Goal: Transaction & Acquisition: Purchase product/service

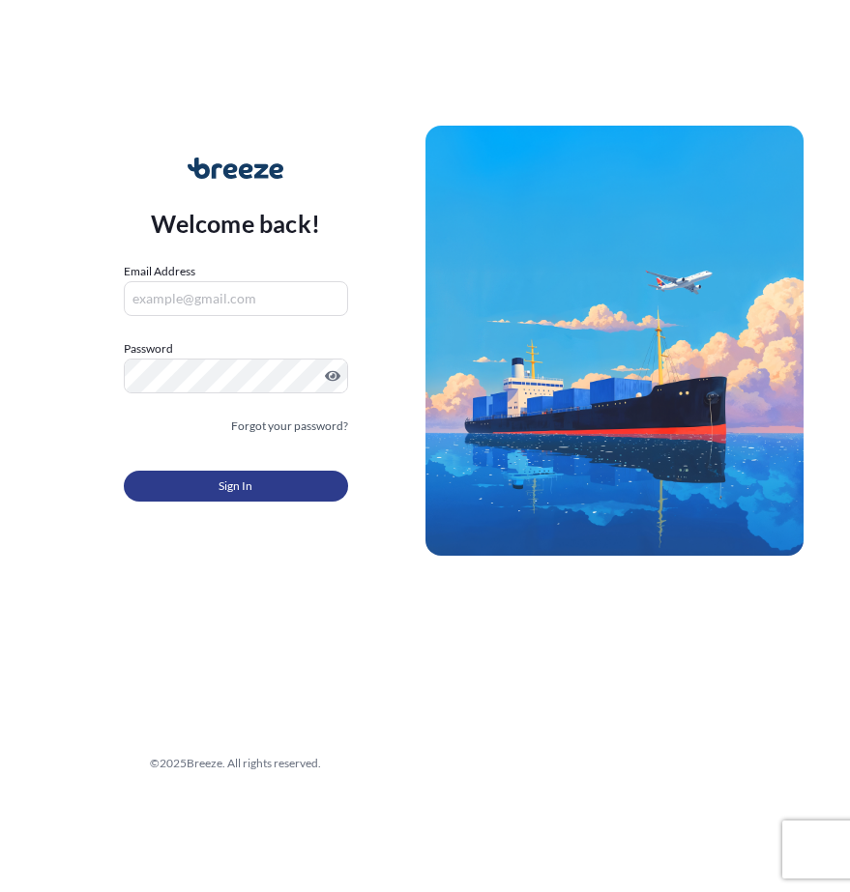
type input "[EMAIL_ADDRESS][DOMAIN_NAME]"
click at [211, 481] on button "Sign In" at bounding box center [236, 486] width 224 height 31
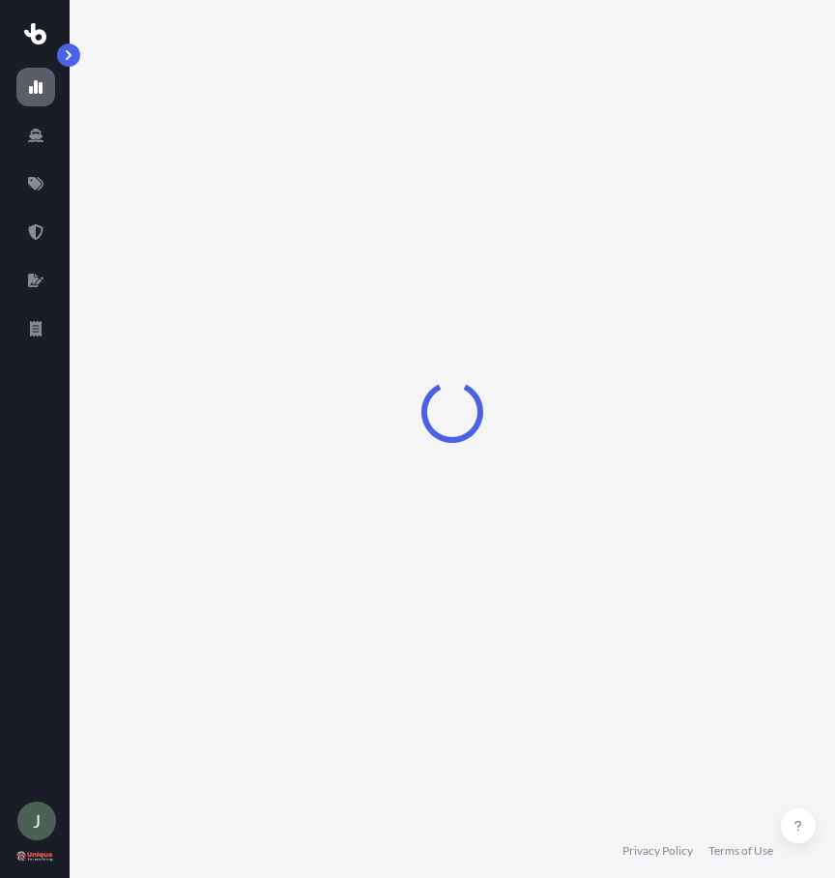
select select "2025"
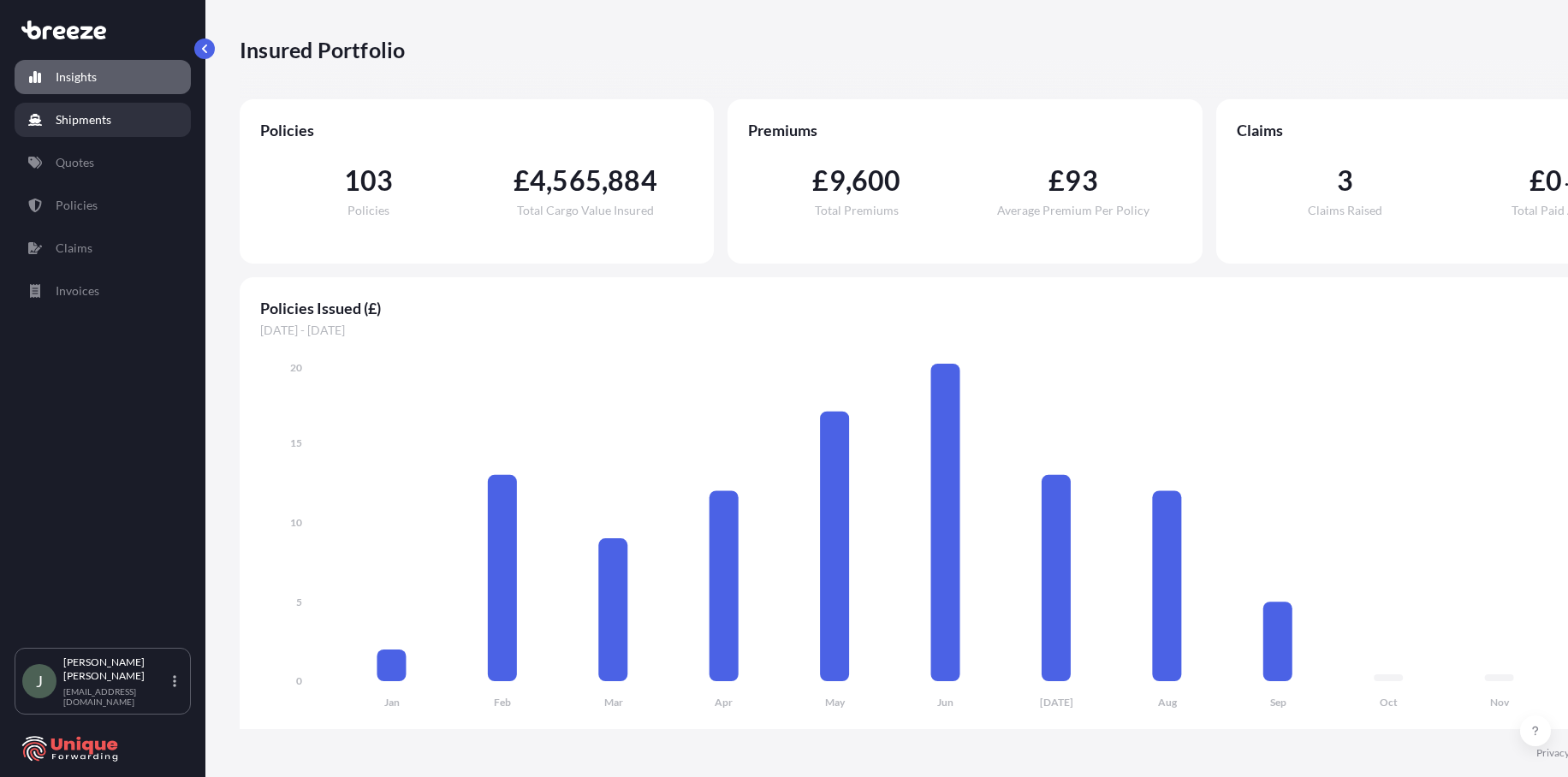
click at [98, 119] on p "Shipments" at bounding box center [83, 119] width 56 height 17
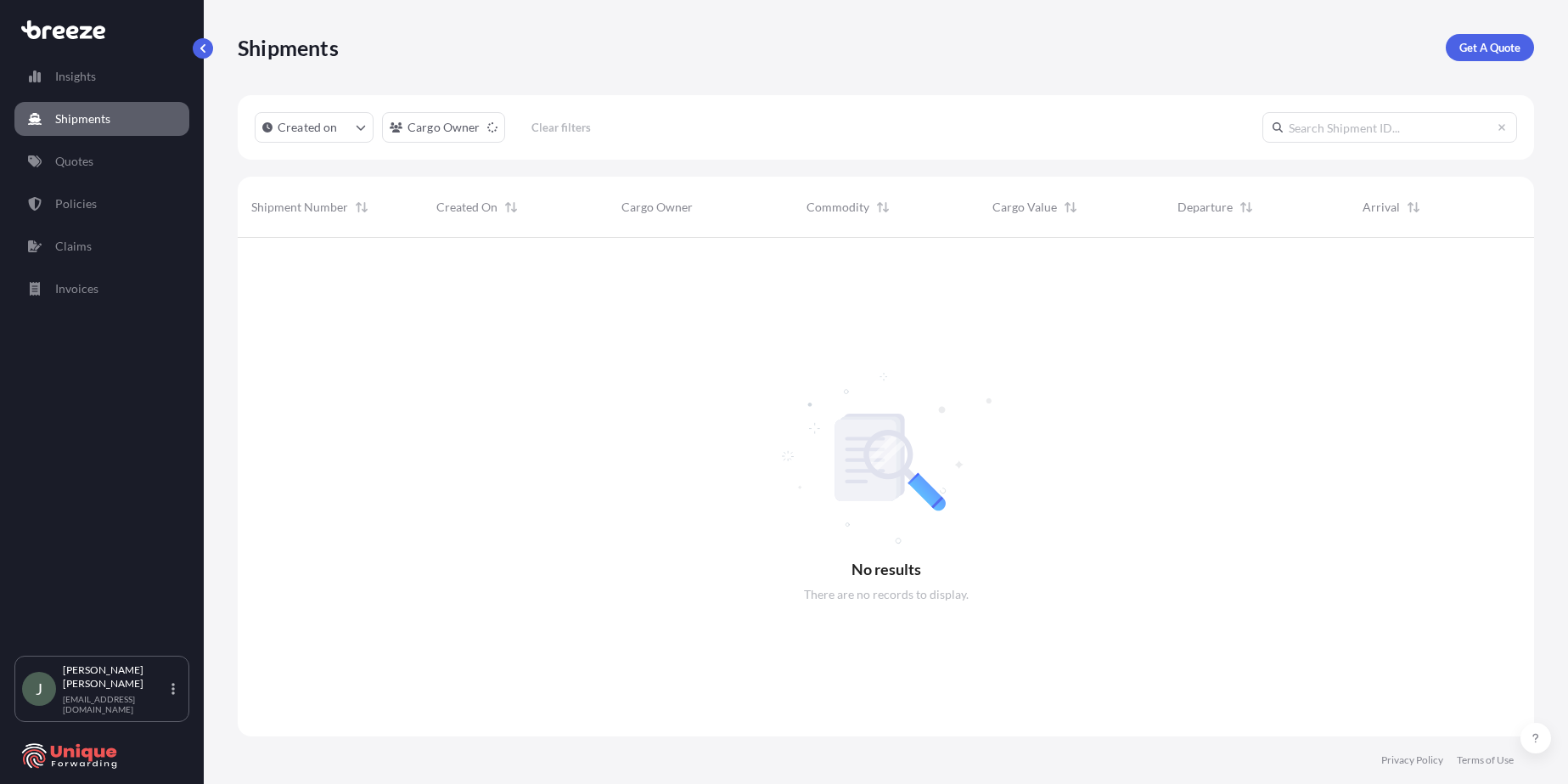
scroll to position [547, 1283]
click at [746, 41] on p "Get A Quote" at bounding box center [1491, 47] width 61 height 17
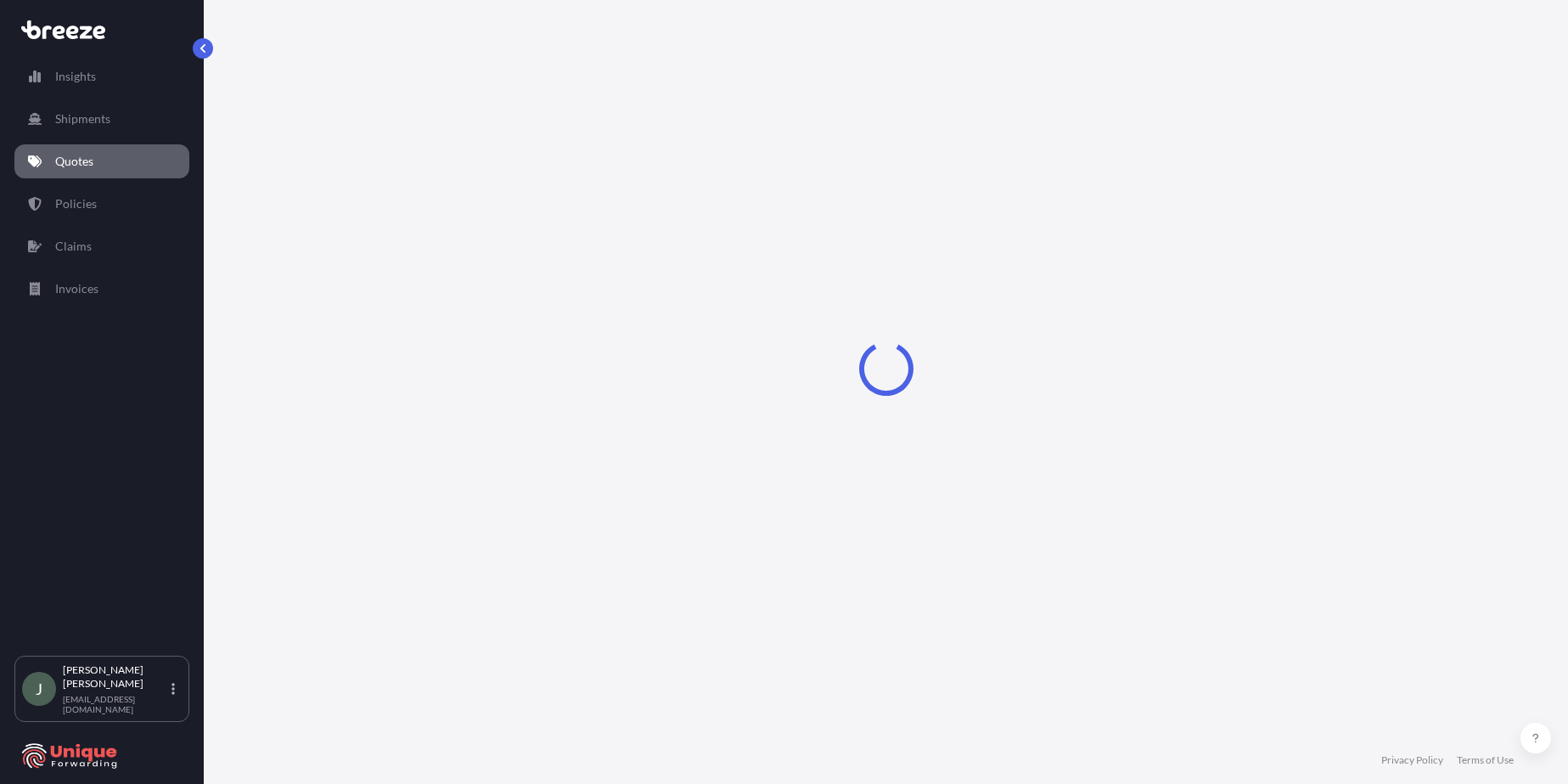
select select "Road"
select select "Sea"
select select "1"
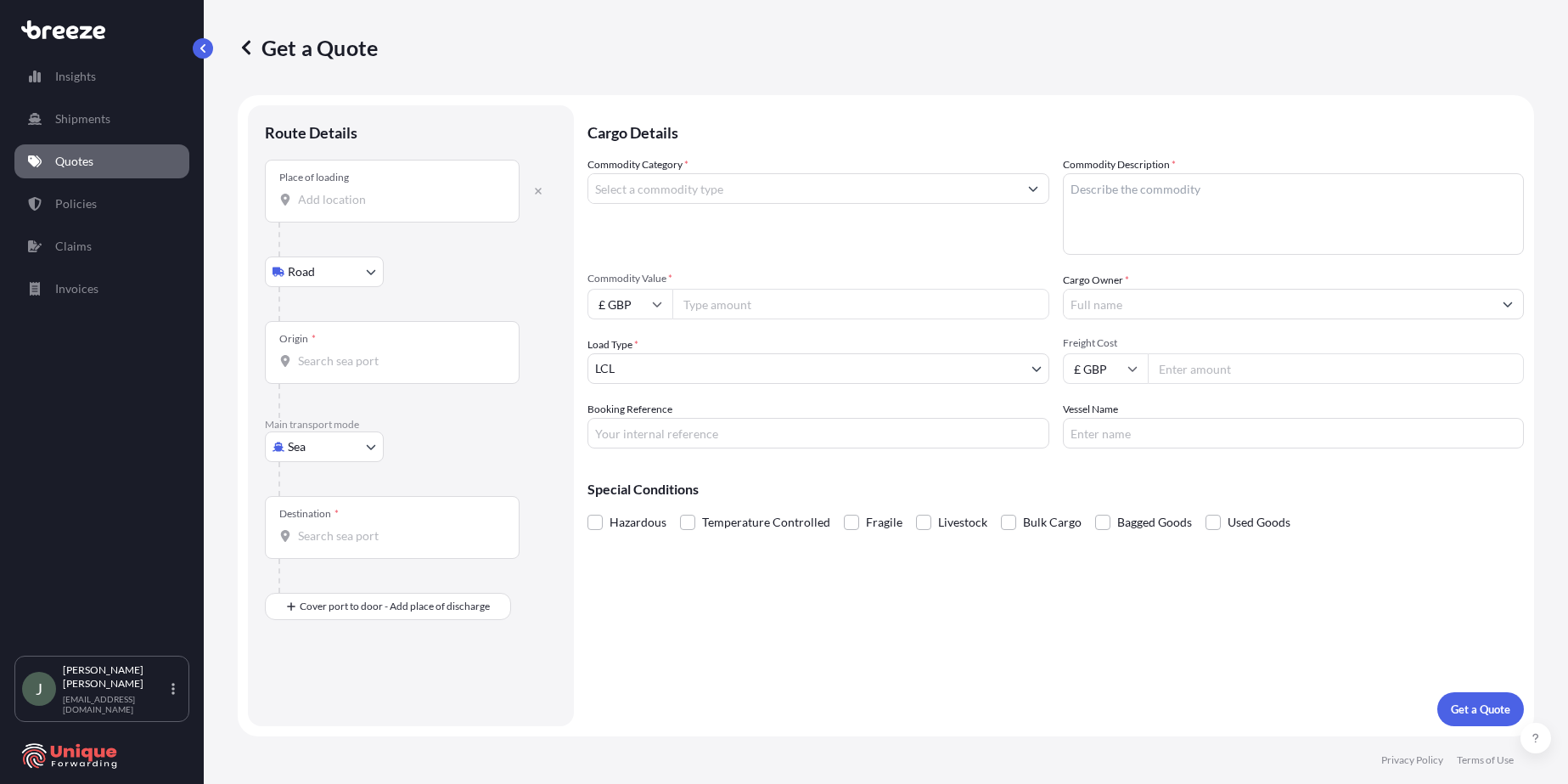
click at [357, 198] on input "Place of loading" at bounding box center [398, 199] width 200 height 17
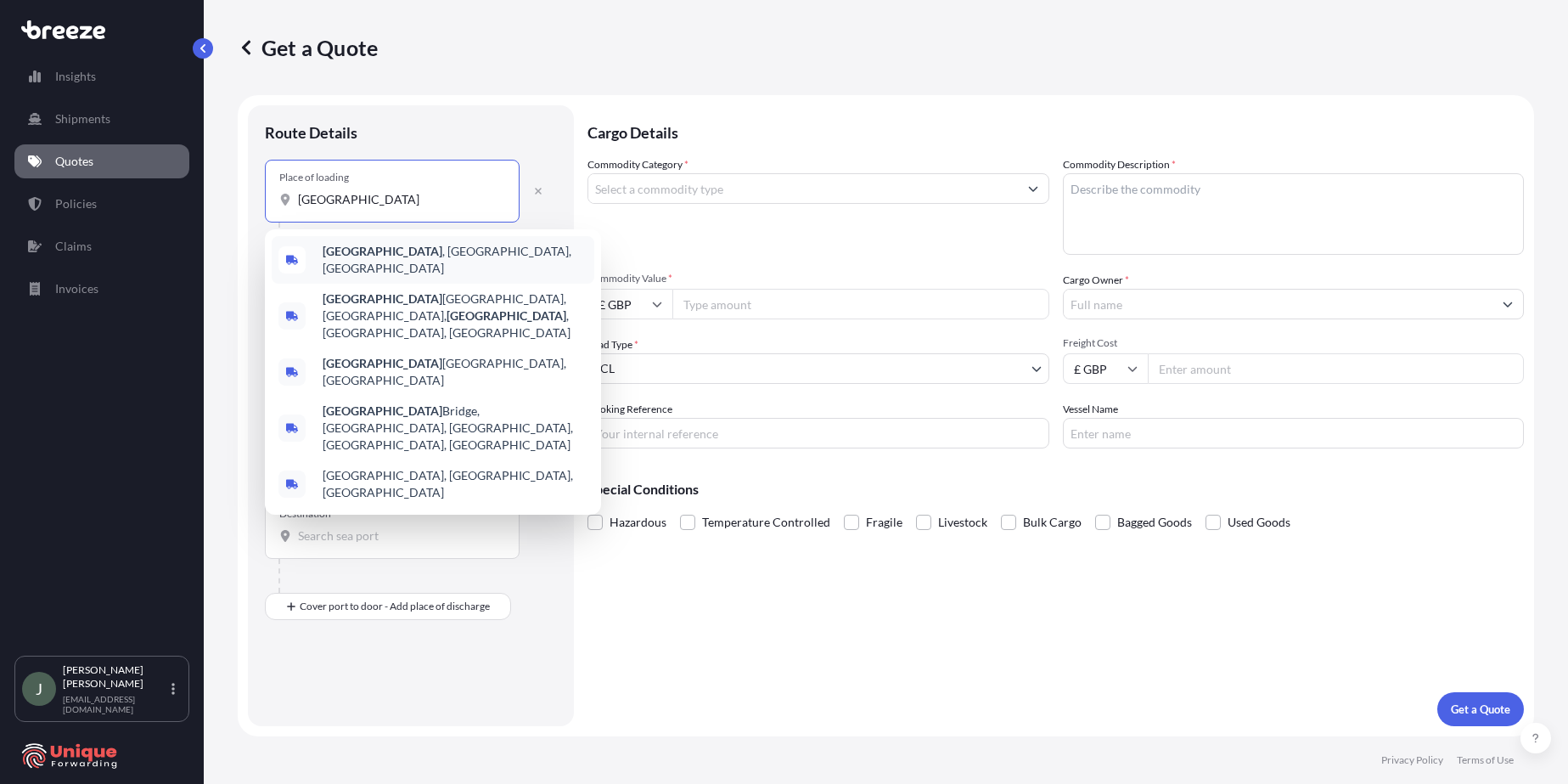
click at [380, 254] on span "[GEOGRAPHIC_DATA] , [GEOGRAPHIC_DATA], [GEOGRAPHIC_DATA]" at bounding box center [455, 259] width 265 height 34
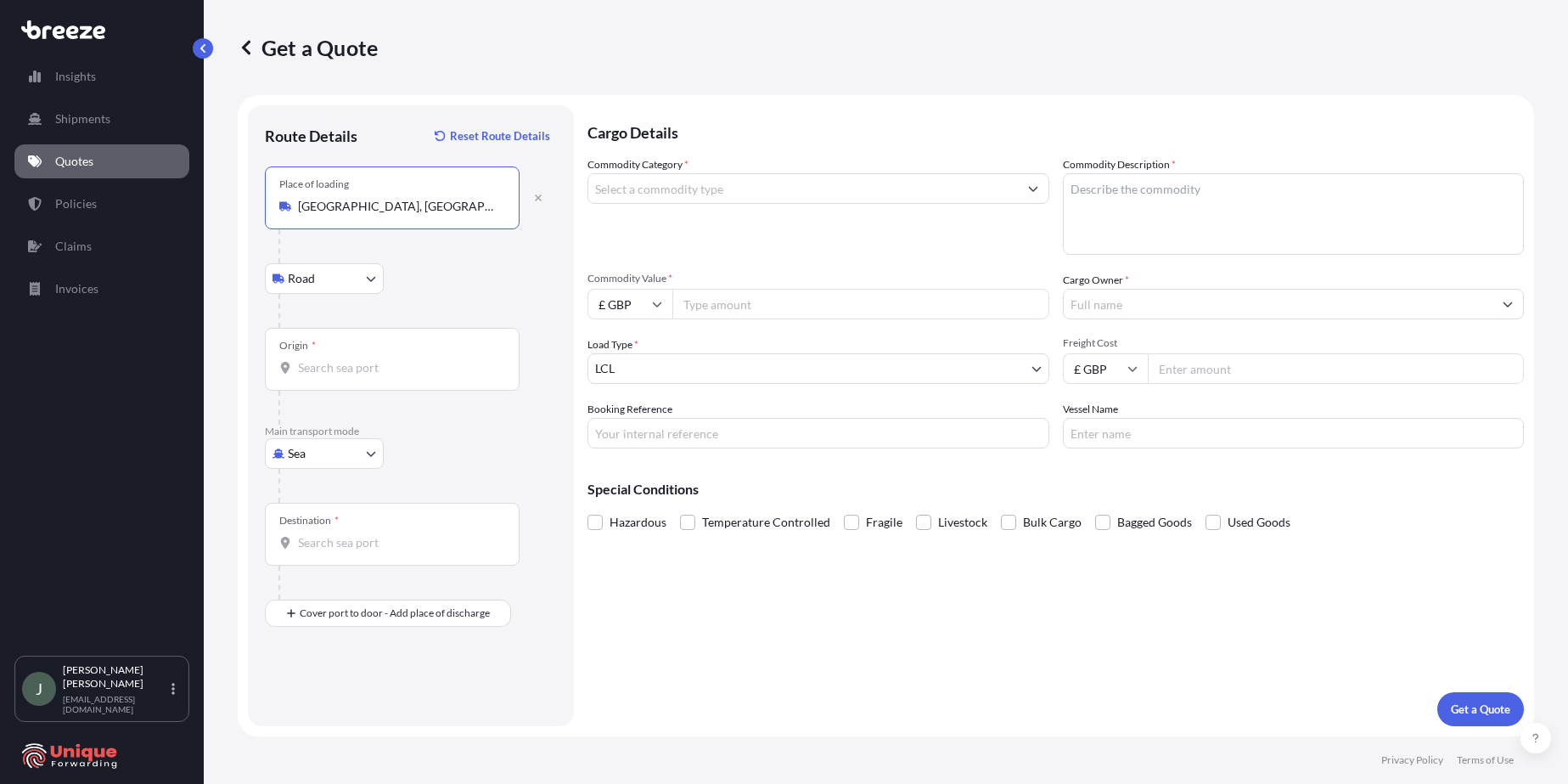
type input "[GEOGRAPHIC_DATA], [GEOGRAPHIC_DATA], [GEOGRAPHIC_DATA]"
click at [343, 282] on body "0 options available. 5 options available. Insights Shipments Quotes Policies Cl…" at bounding box center [784, 392] width 1568 height 784
click at [335, 370] on input "Origin *" at bounding box center [398, 367] width 200 height 17
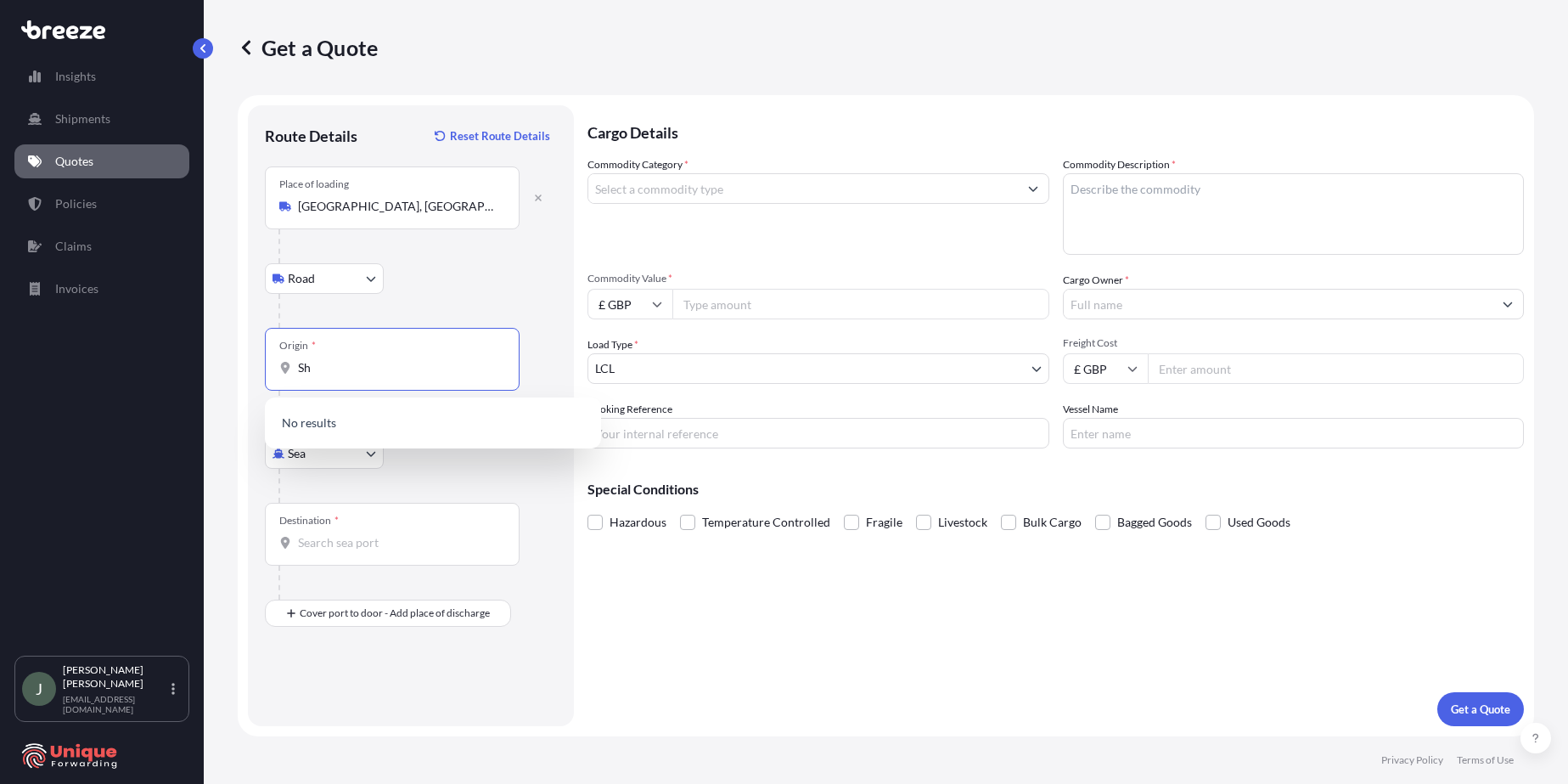
type input "S"
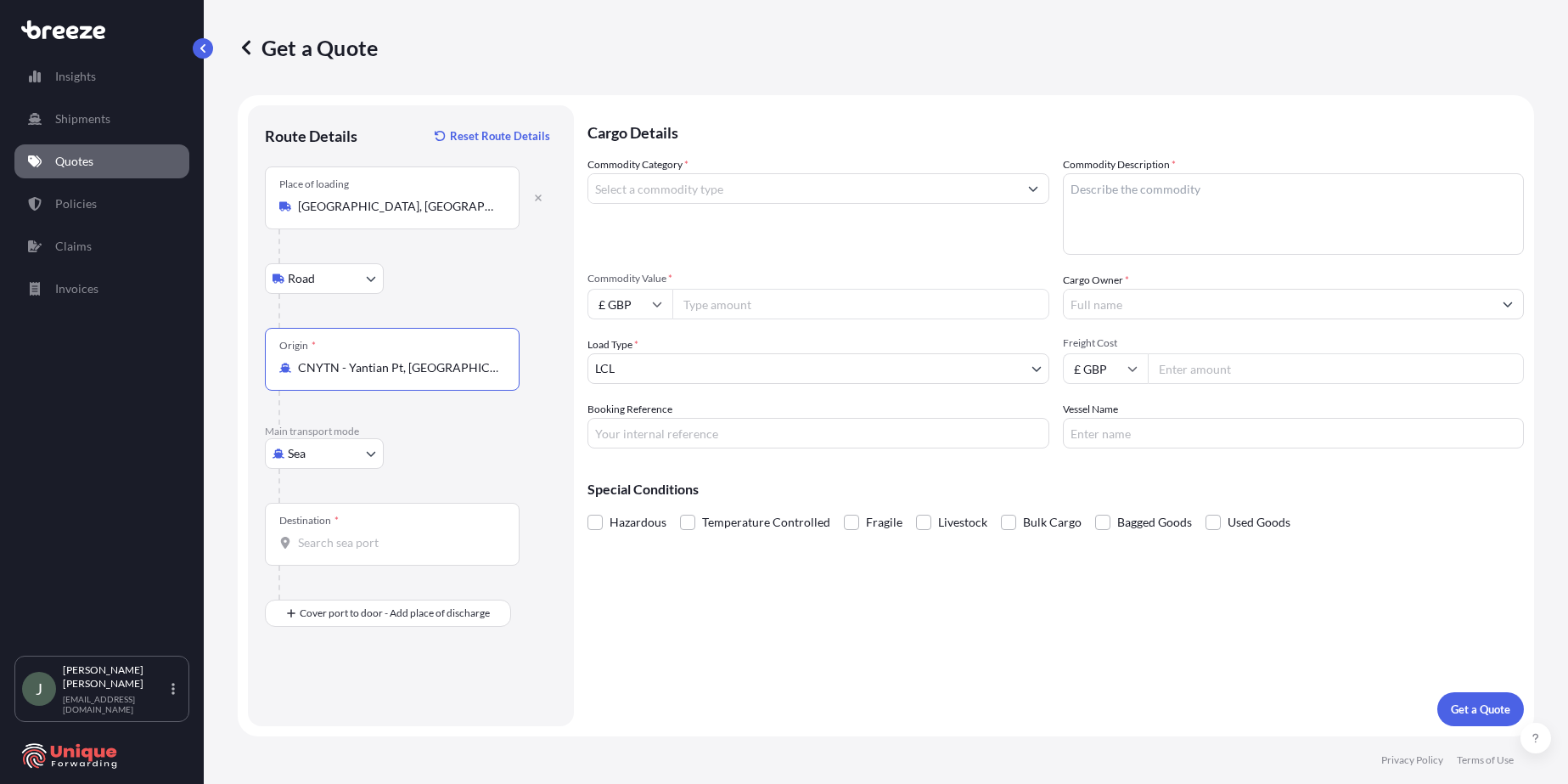
type input "CNYTN - Yantian Pt, [GEOGRAPHIC_DATA]"
click at [341, 546] on input "Destination *" at bounding box center [398, 542] width 200 height 17
click at [348, 547] on input "Destination * Please select a destination" at bounding box center [398, 542] width 200 height 17
type input "GBFXT - Felixstowe, [GEOGRAPHIC_DATA]"
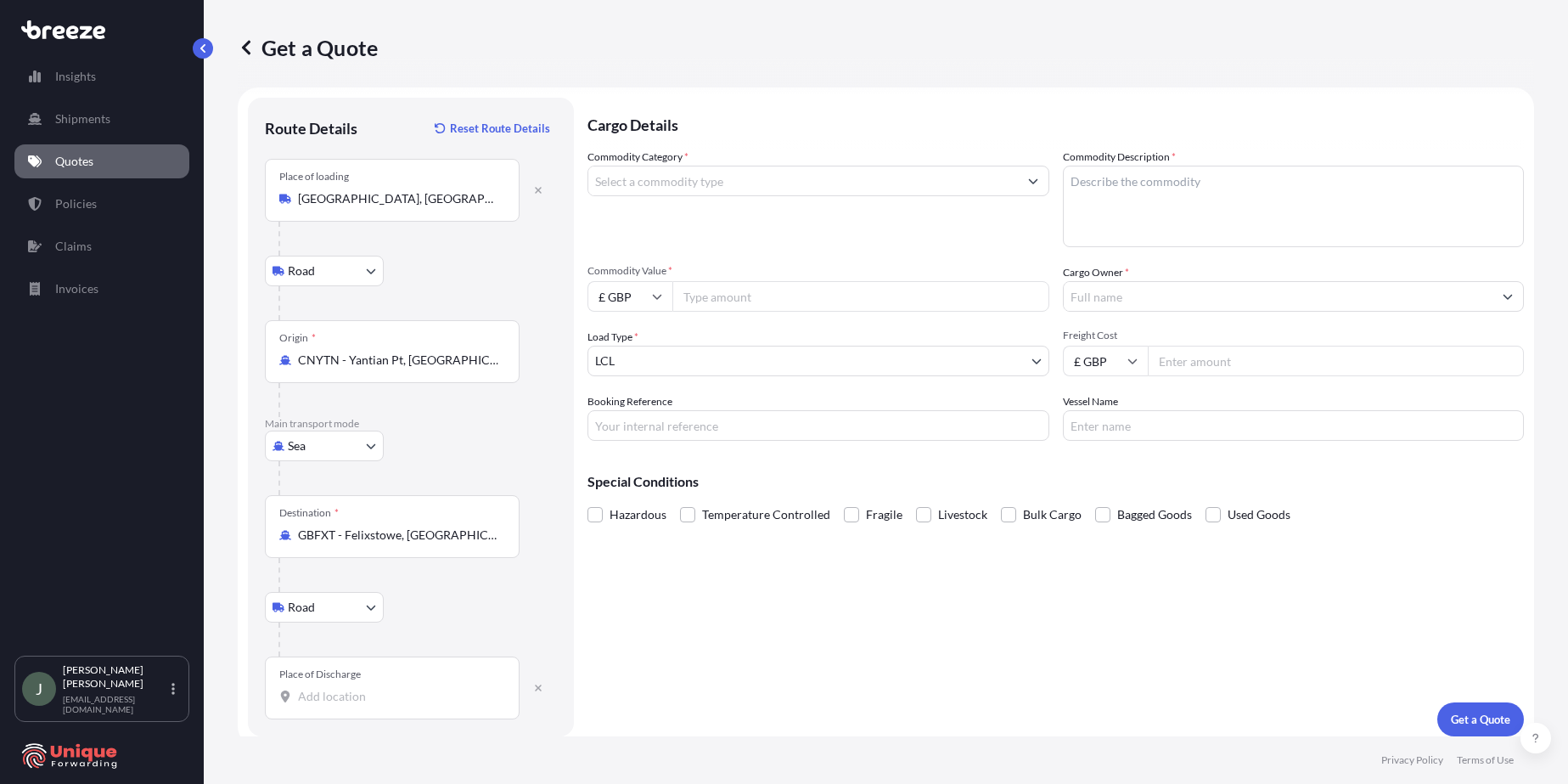
scroll to position [18, 0]
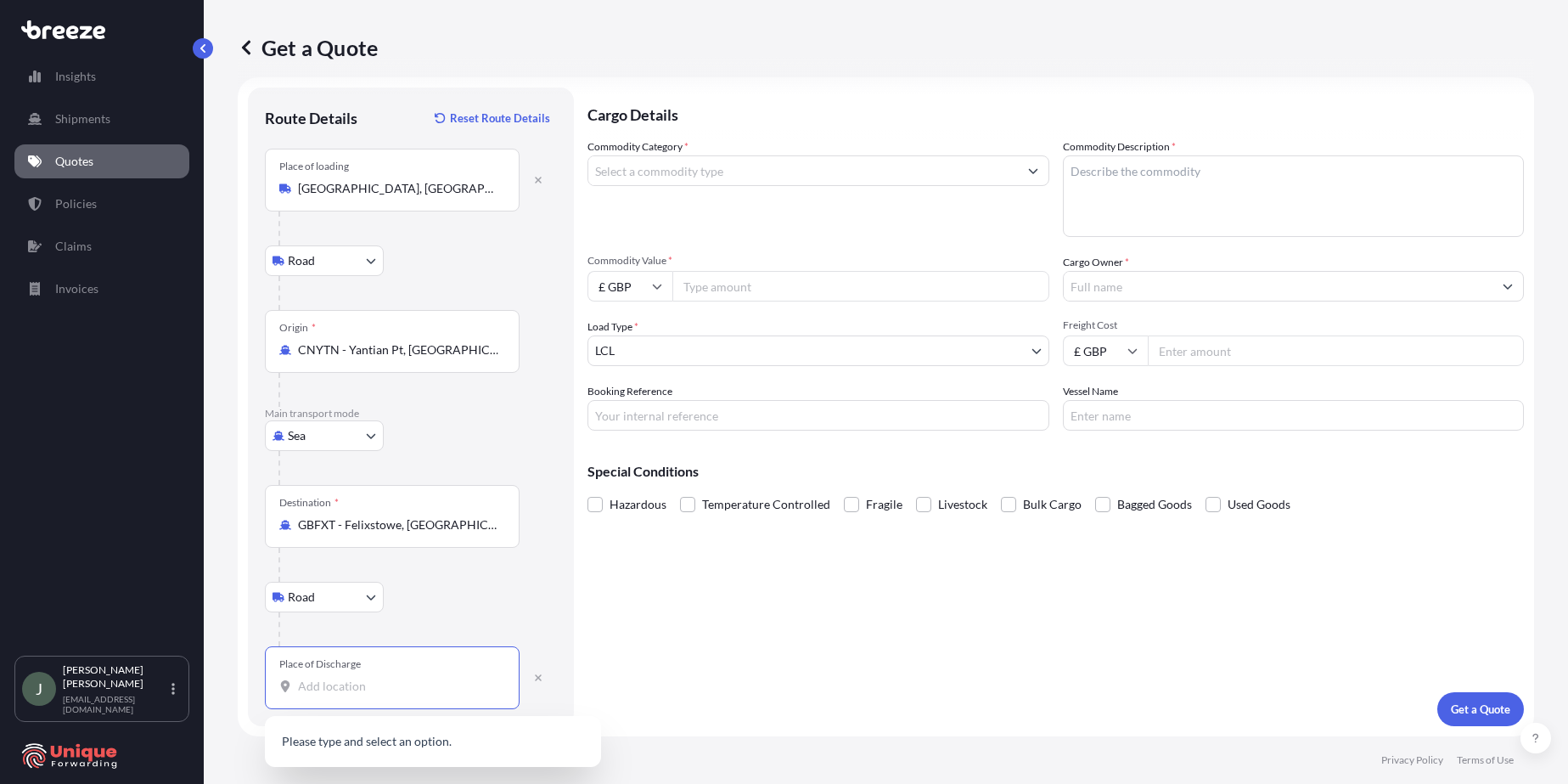
click at [365, 691] on input "Place of Discharge" at bounding box center [398, 686] width 200 height 17
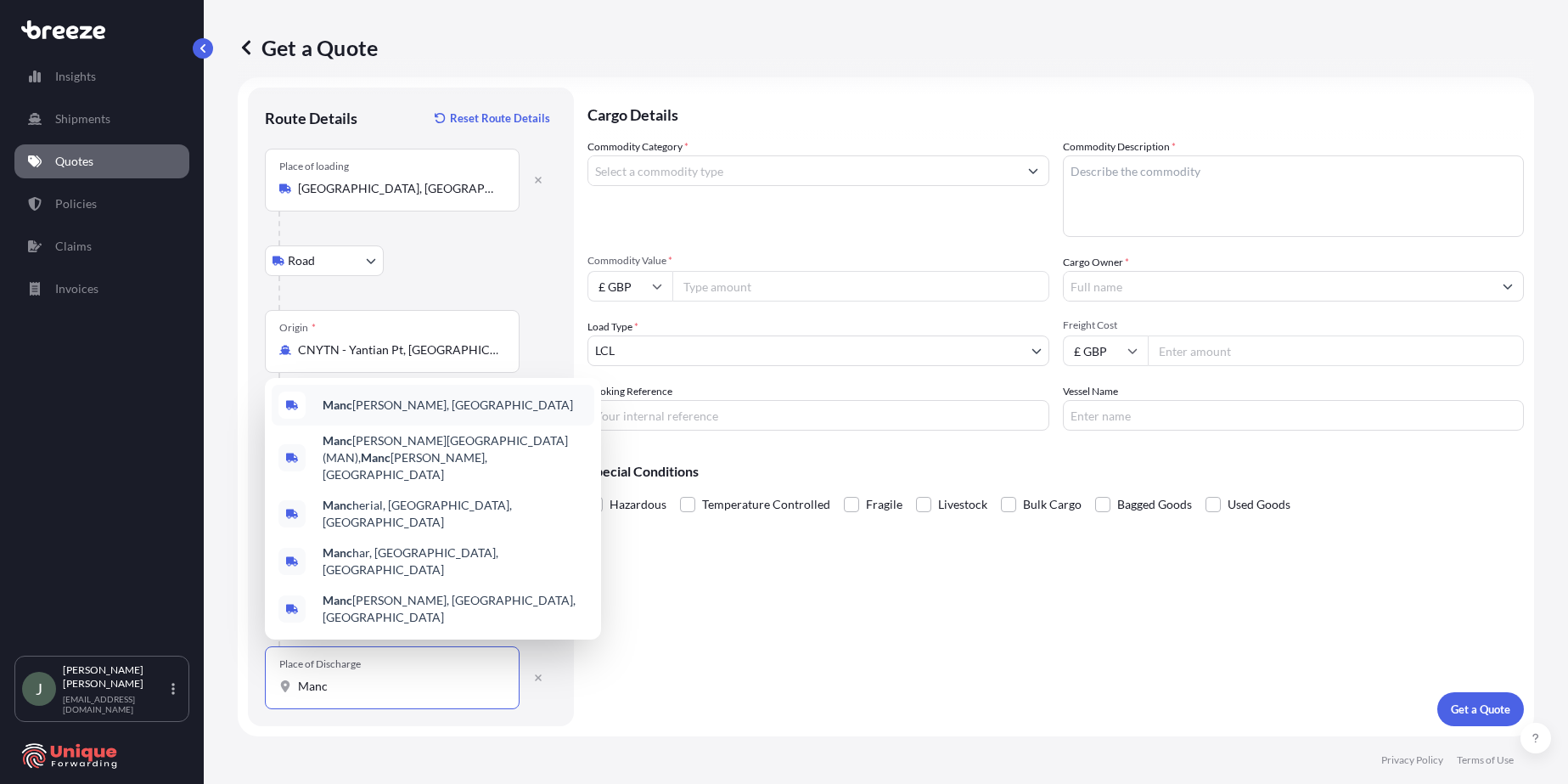
click at [374, 414] on span "[PERSON_NAME], [GEOGRAPHIC_DATA]" at bounding box center [447, 404] width 250 height 17
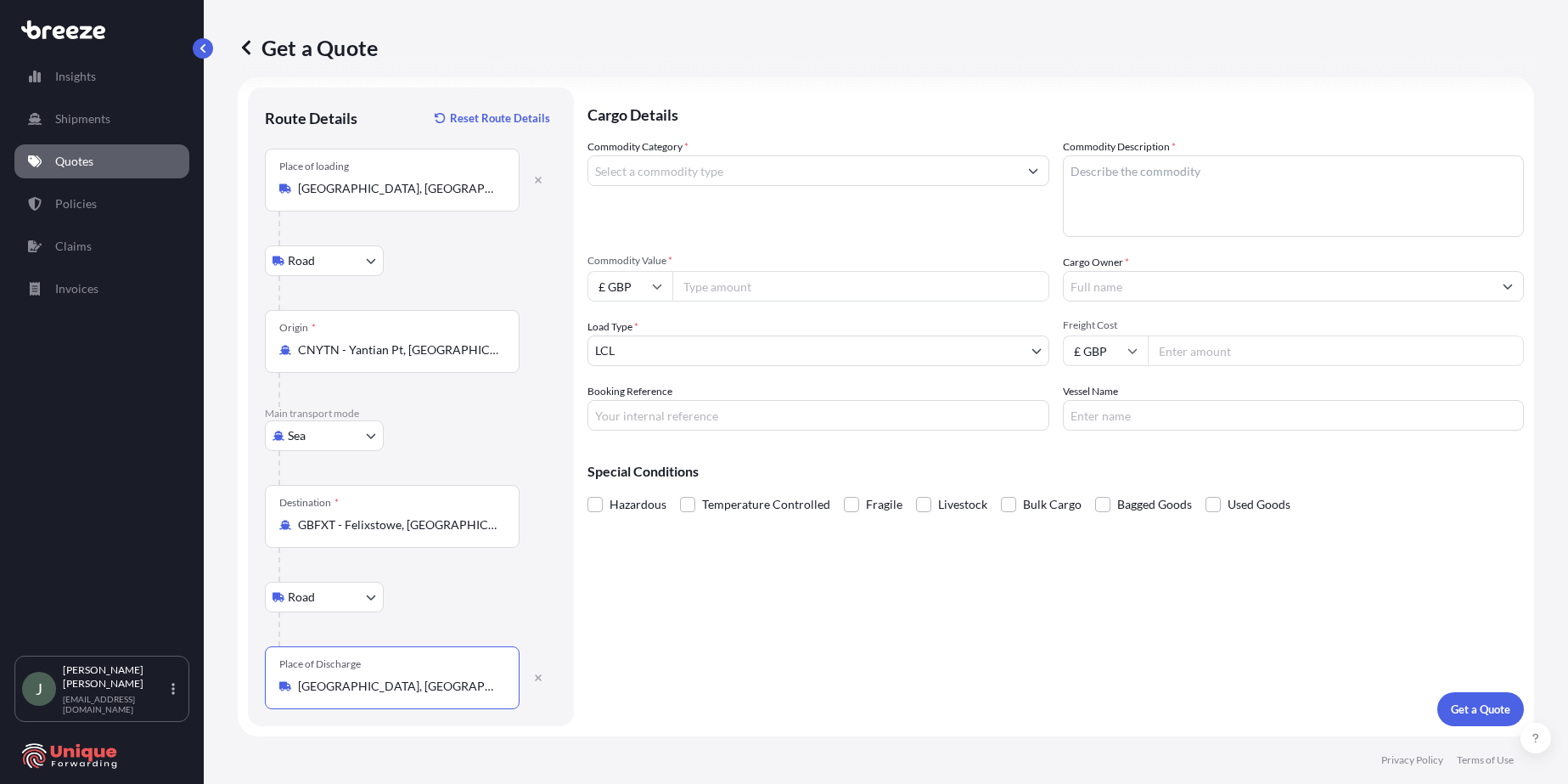
type input "[GEOGRAPHIC_DATA], [GEOGRAPHIC_DATA]"
click at [665, 175] on input "Commodity Category *" at bounding box center [803, 171] width 430 height 31
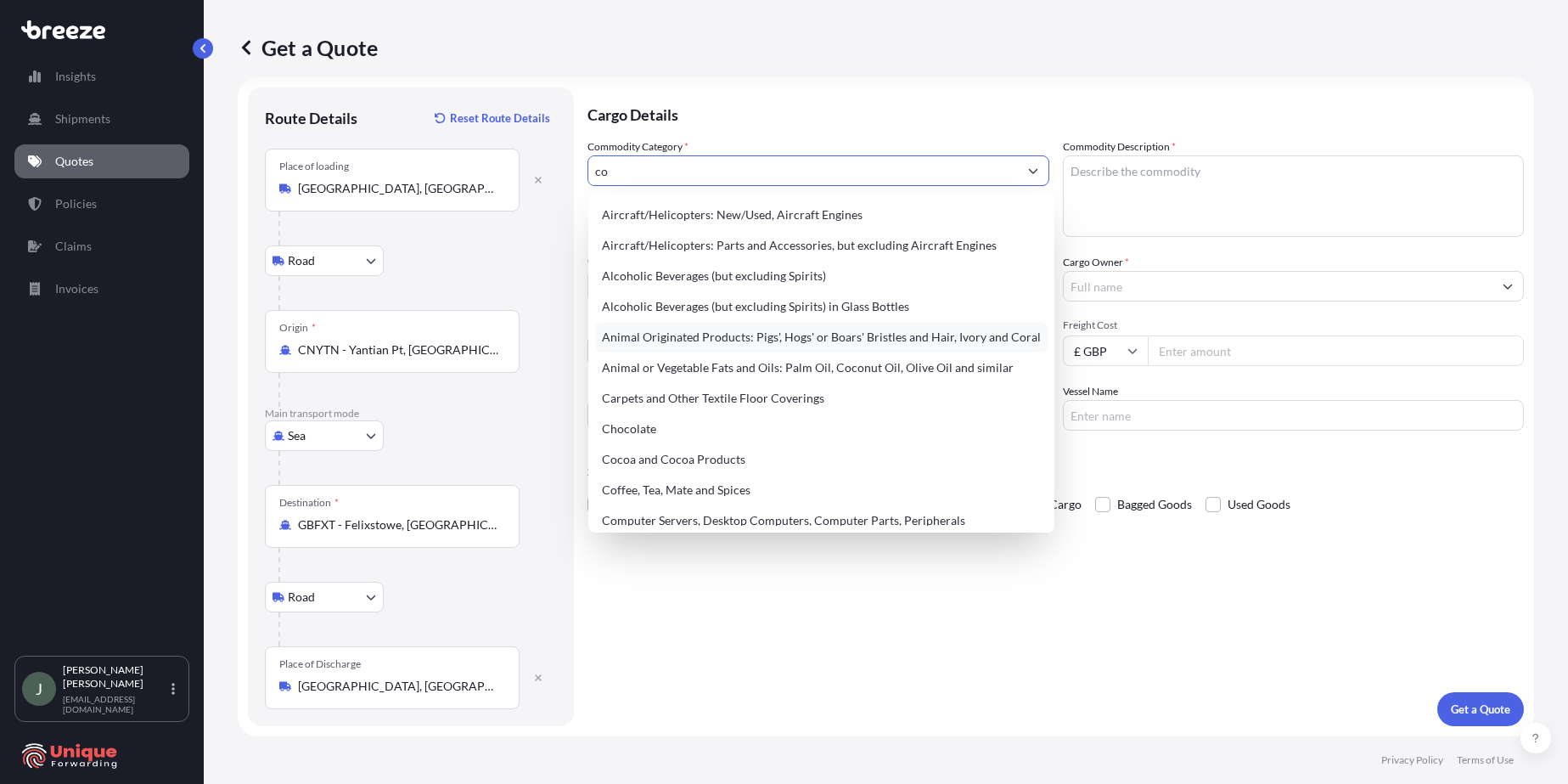
type input "c"
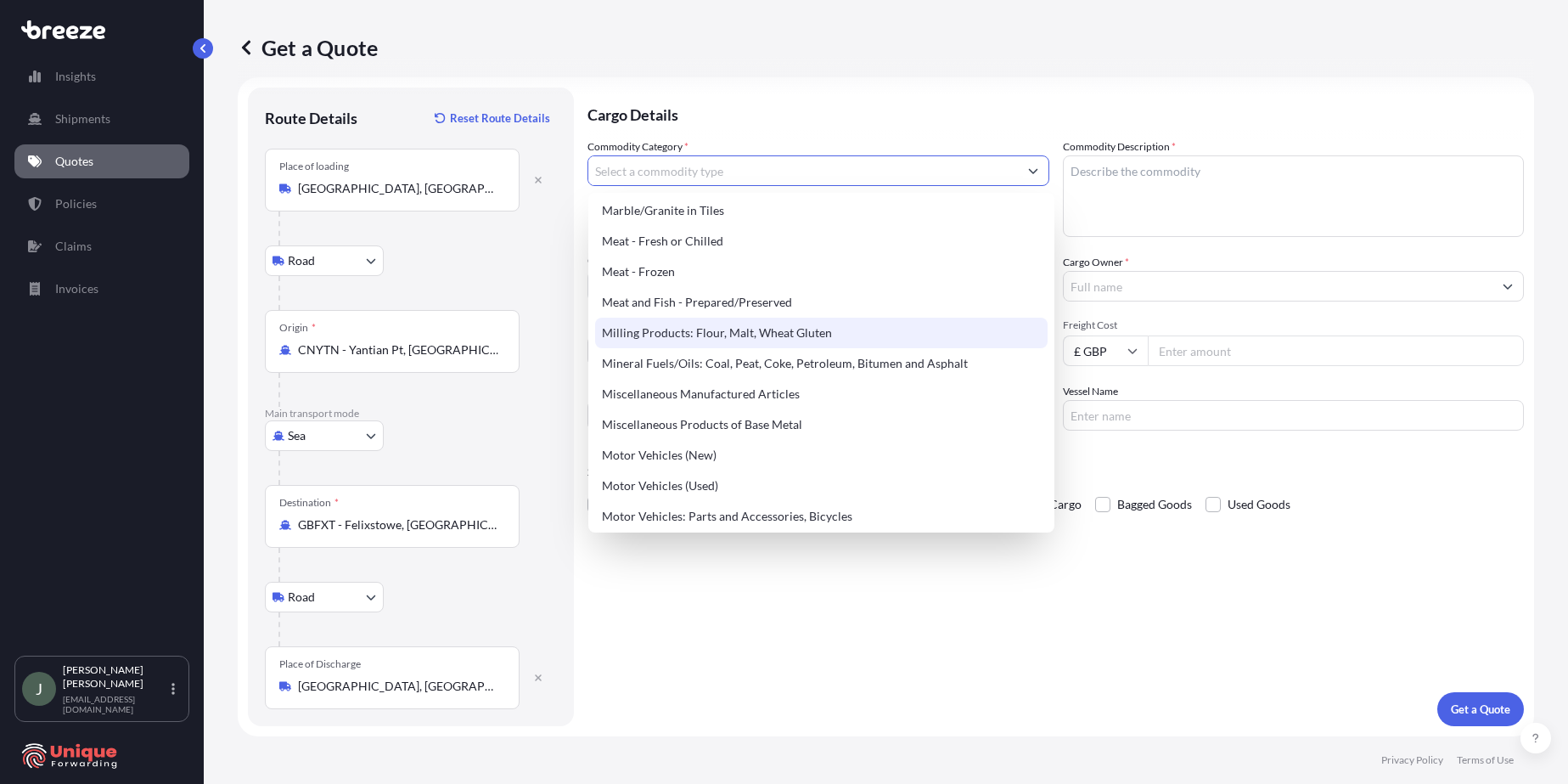
scroll to position [2209, 0]
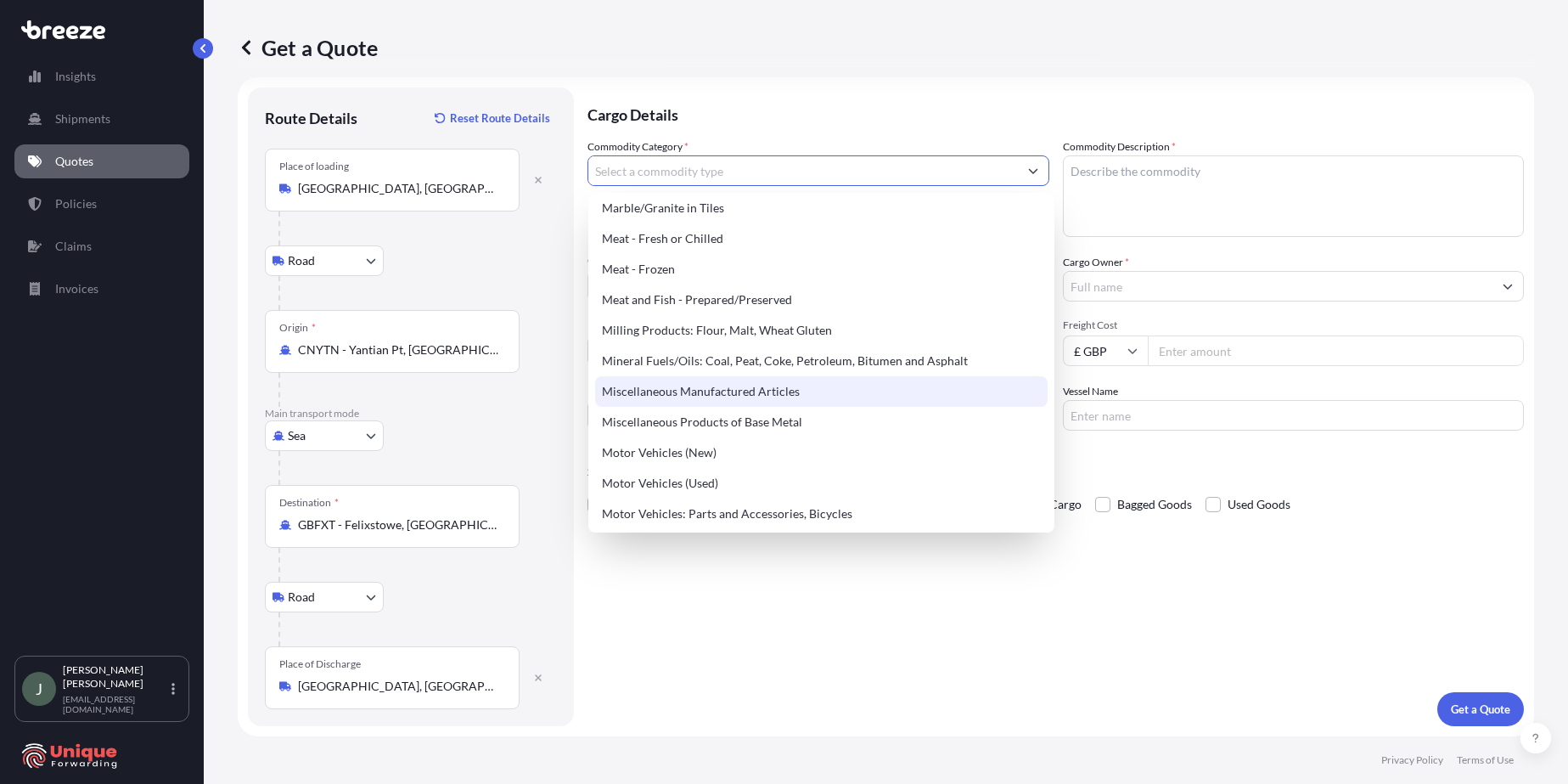
click at [725, 394] on div "Miscellaneous Manufactured Articles" at bounding box center [821, 391] width 452 height 31
type input "Miscellaneous Manufactured Articles"
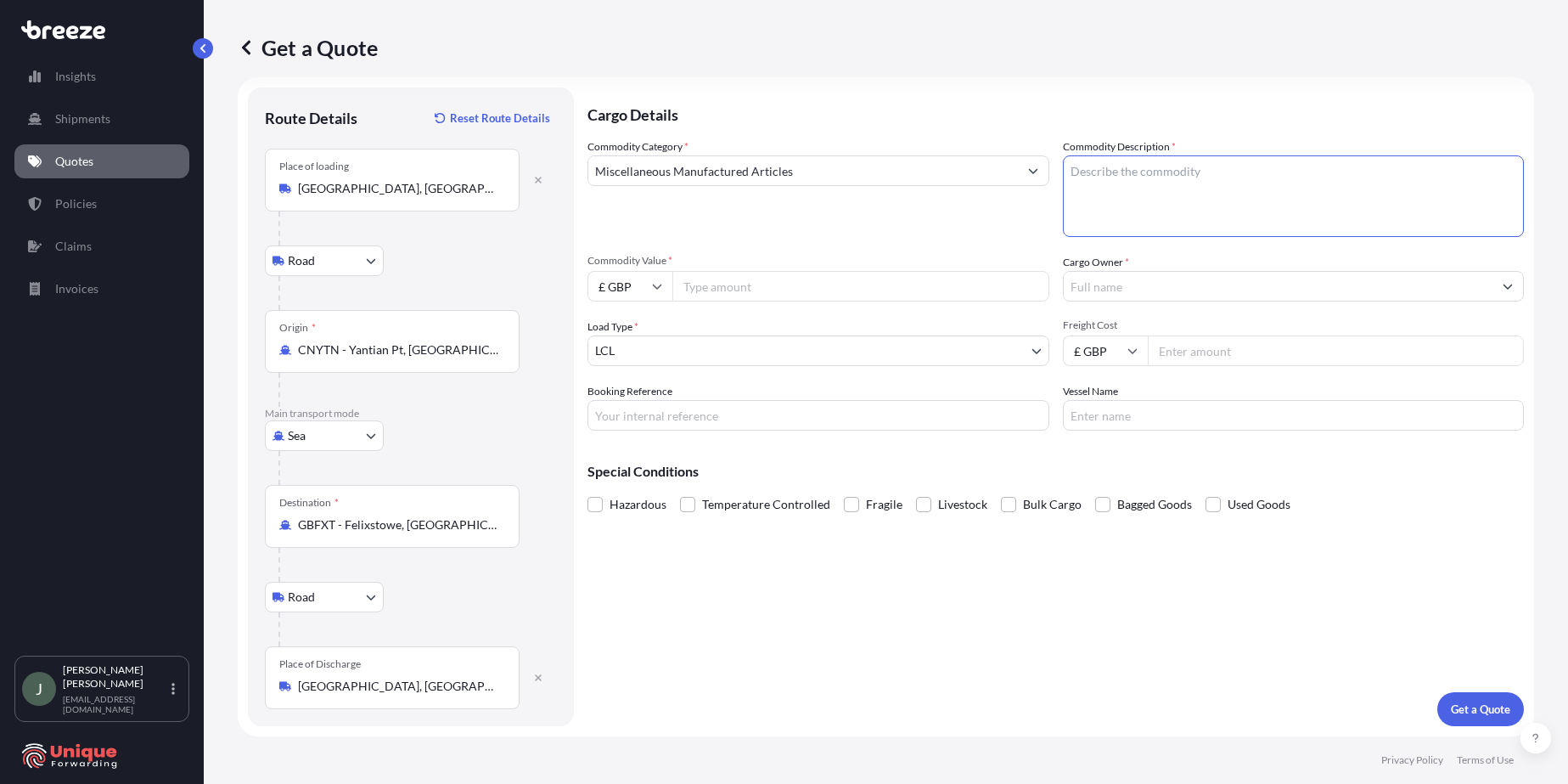
click at [746, 165] on textarea "Commodity Description *" at bounding box center [1294, 196] width 462 height 82
type textarea "E"
type textarea "Disposable Ecig"
click at [616, 293] on input "£ GBP" at bounding box center [630, 286] width 85 height 31
click at [625, 402] on div "$ USD" at bounding box center [630, 404] width 71 height 33
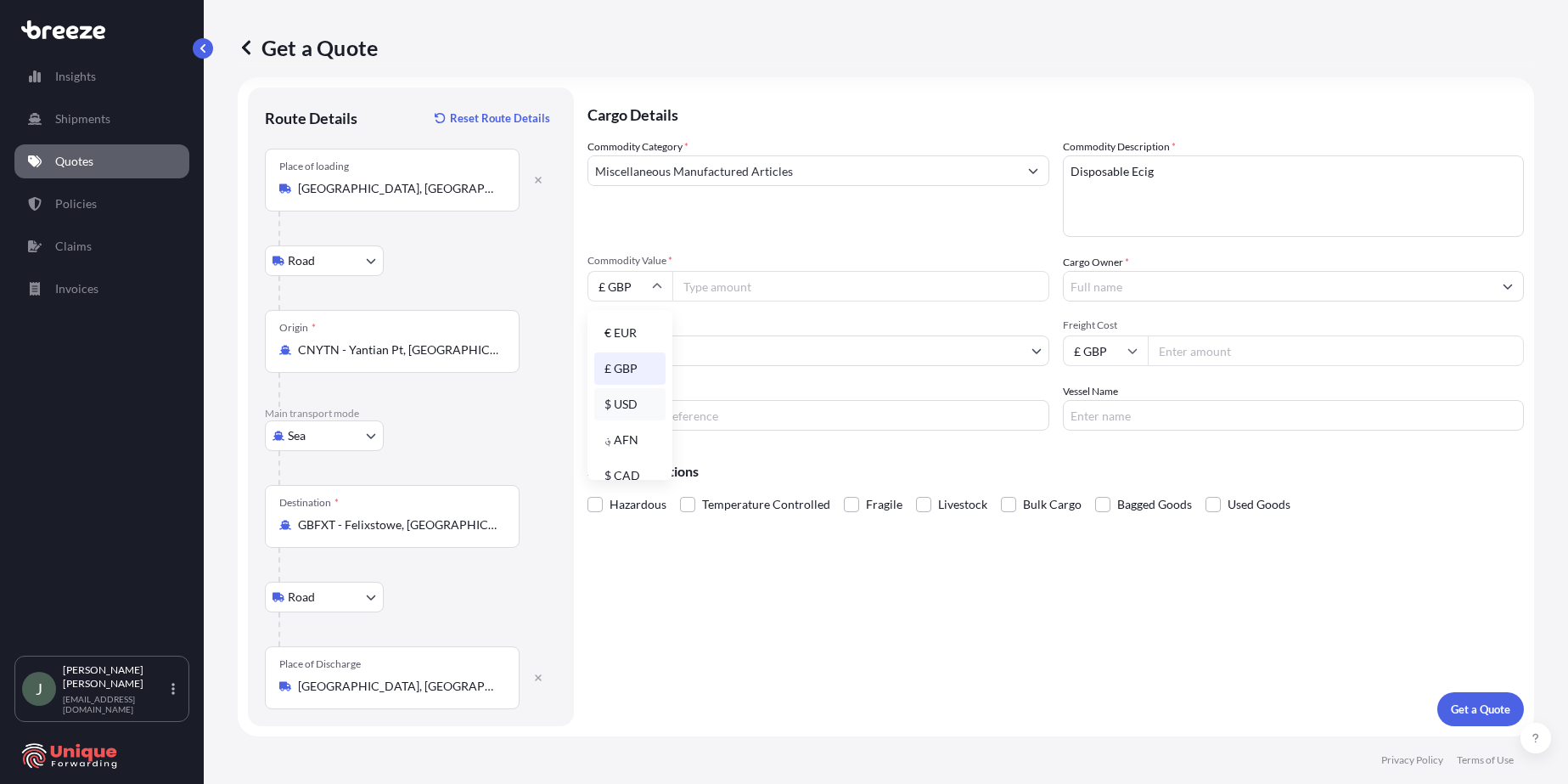
type input "$ USD"
click at [720, 288] on input "Commodity Value *" at bounding box center [861, 286] width 377 height 31
type input "225600"
click at [746, 288] on input "Cargo Owner *" at bounding box center [1278, 286] width 430 height 31
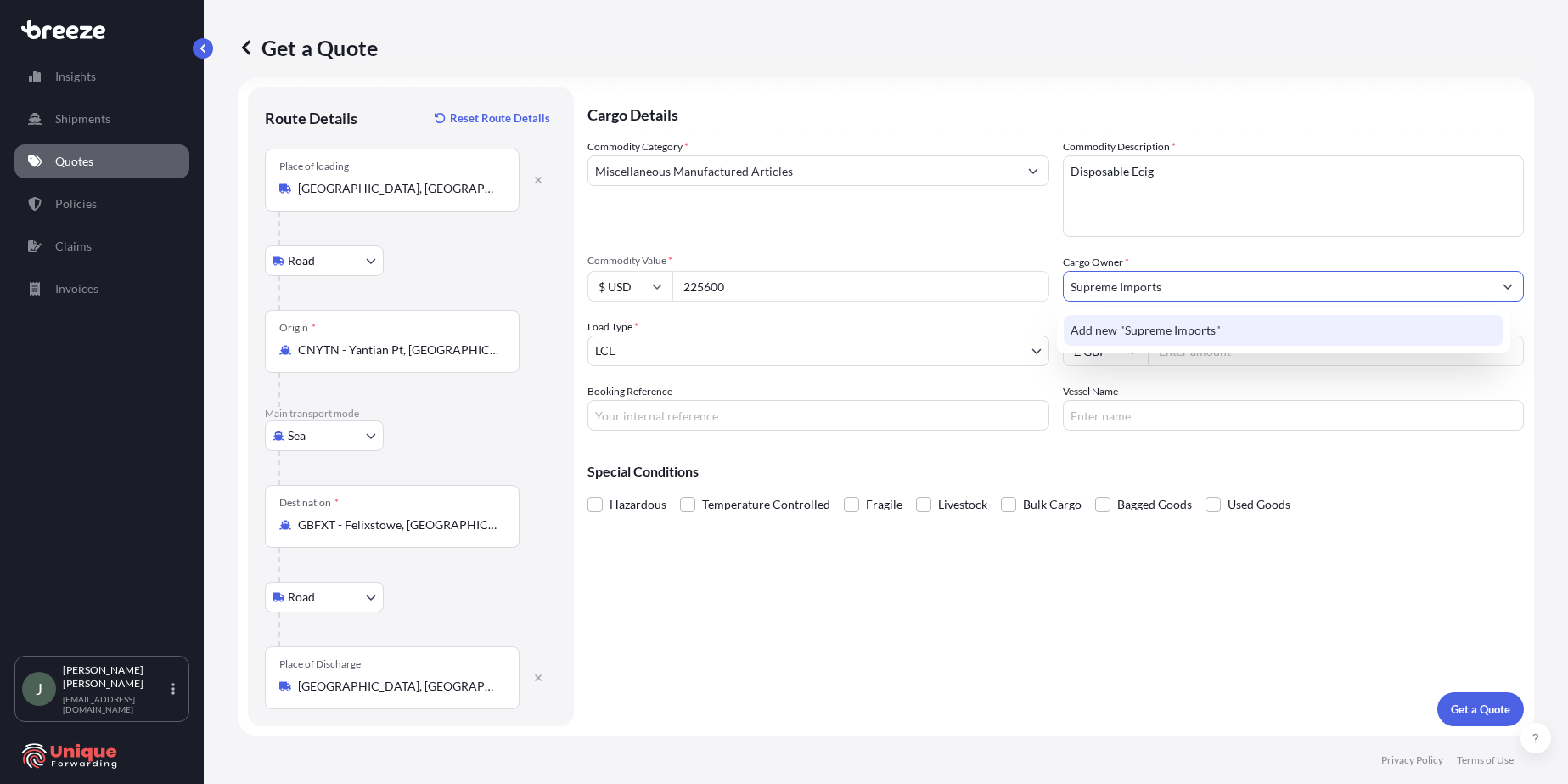
click at [746, 325] on span "Add new "Supreme Imports"" at bounding box center [1145, 330] width 150 height 17
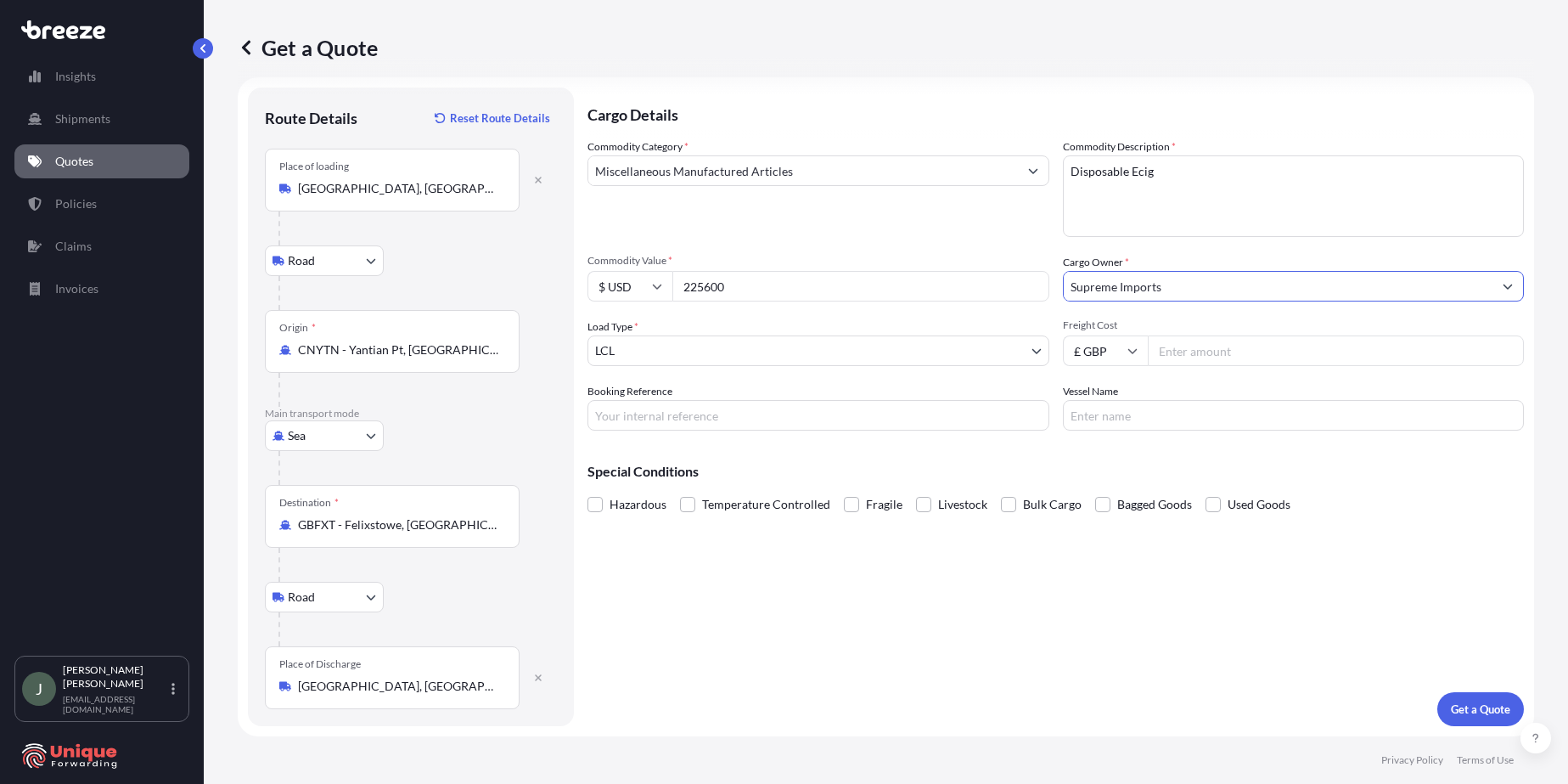
type input "Supreme Imports"
click at [746, 350] on input "Freight Cost" at bounding box center [1336, 351] width 377 height 31
click at [746, 339] on input "Freight Cost" at bounding box center [1336, 351] width 377 height 31
click at [746, 352] on input "Freight Cost" at bounding box center [1336, 351] width 377 height 31
type input "2995"
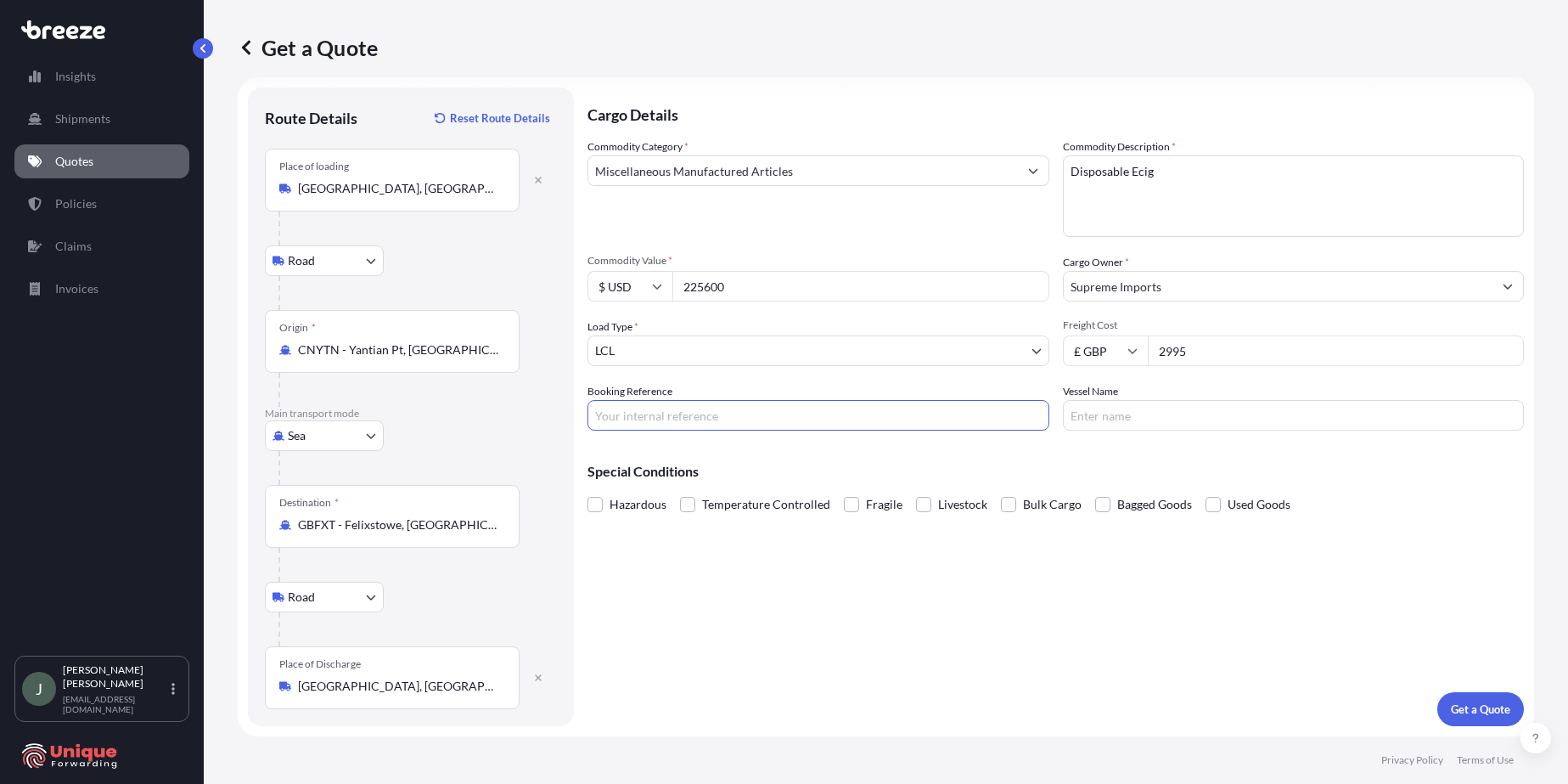
click at [665, 420] on input "Booking Reference" at bounding box center [819, 415] width 462 height 31
paste input "FIS25004581"
type input "FIS25004581"
click at [746, 417] on input "Vessel Name" at bounding box center [1294, 415] width 462 height 31
click at [746, 402] on input "Vessel Name" at bounding box center [1294, 415] width 462 height 31
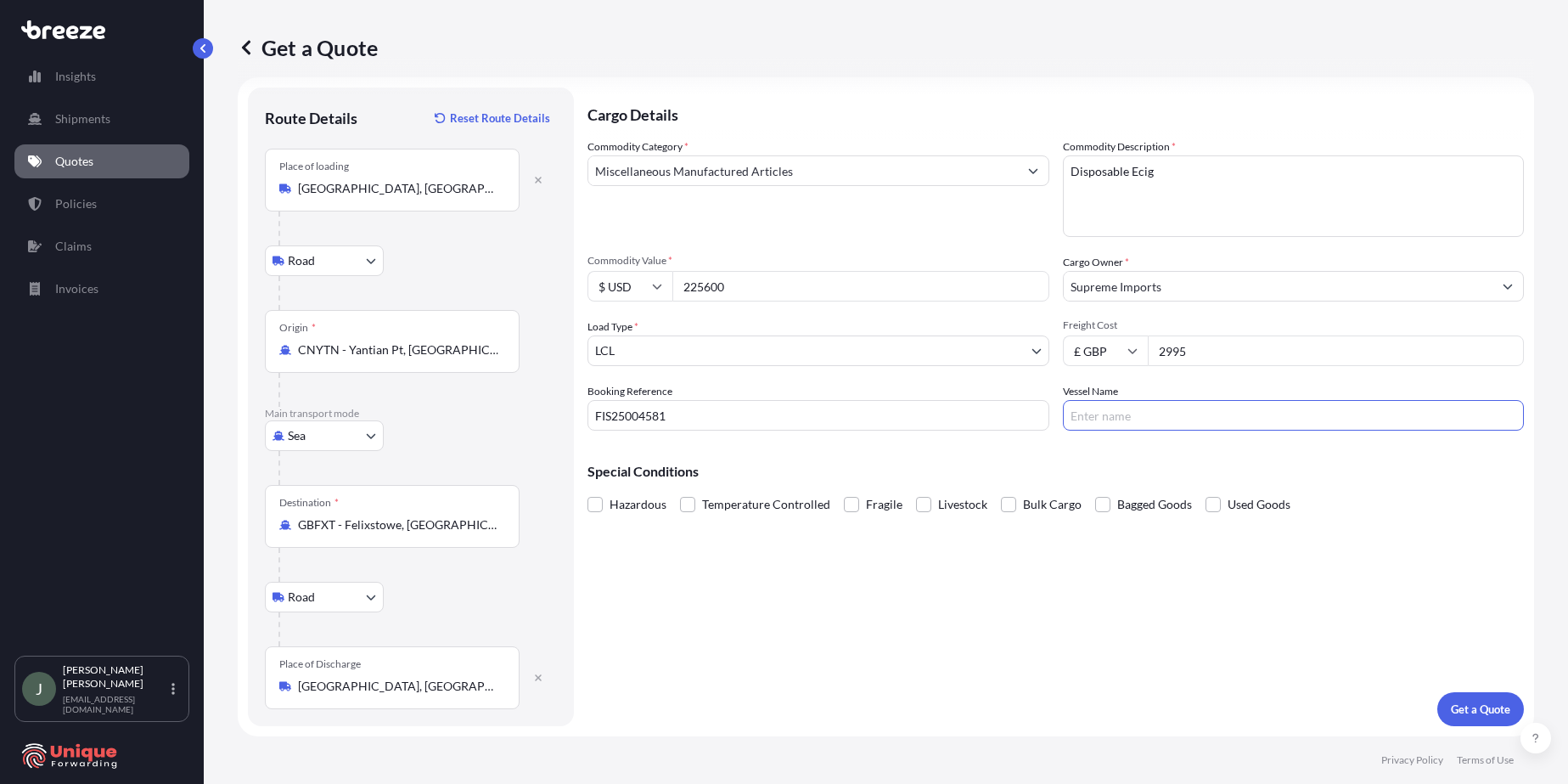
click at [746, 410] on input "Vessel Name" at bounding box center [1294, 415] width 462 height 31
paste input "OOCL PIRAEUS"
type input "OOCL PIRAEUS"
click at [746, 699] on button "Get a Quote" at bounding box center [1480, 709] width 87 height 34
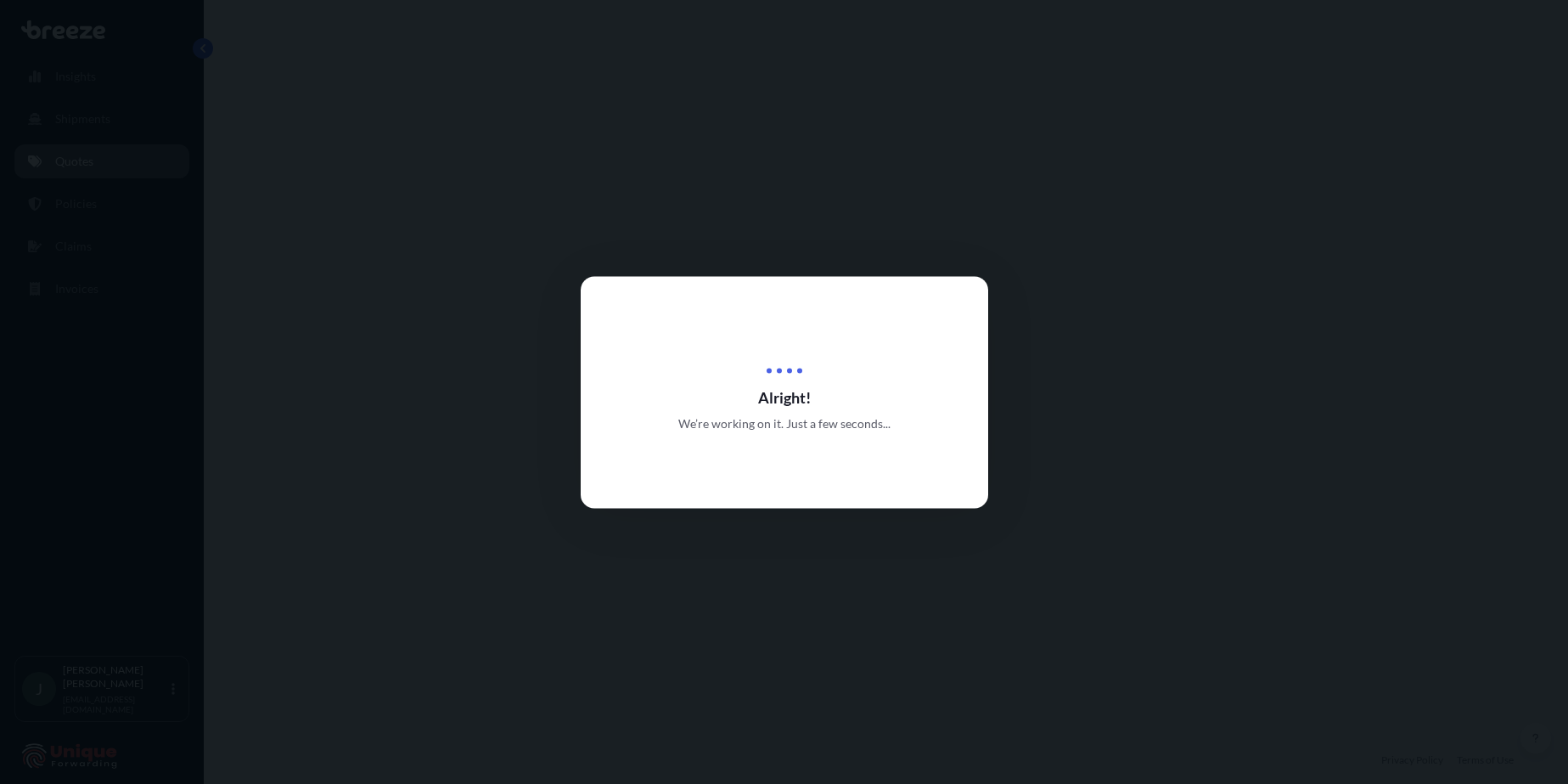
select select "Road"
select select "Sea"
select select "Road"
select select "1"
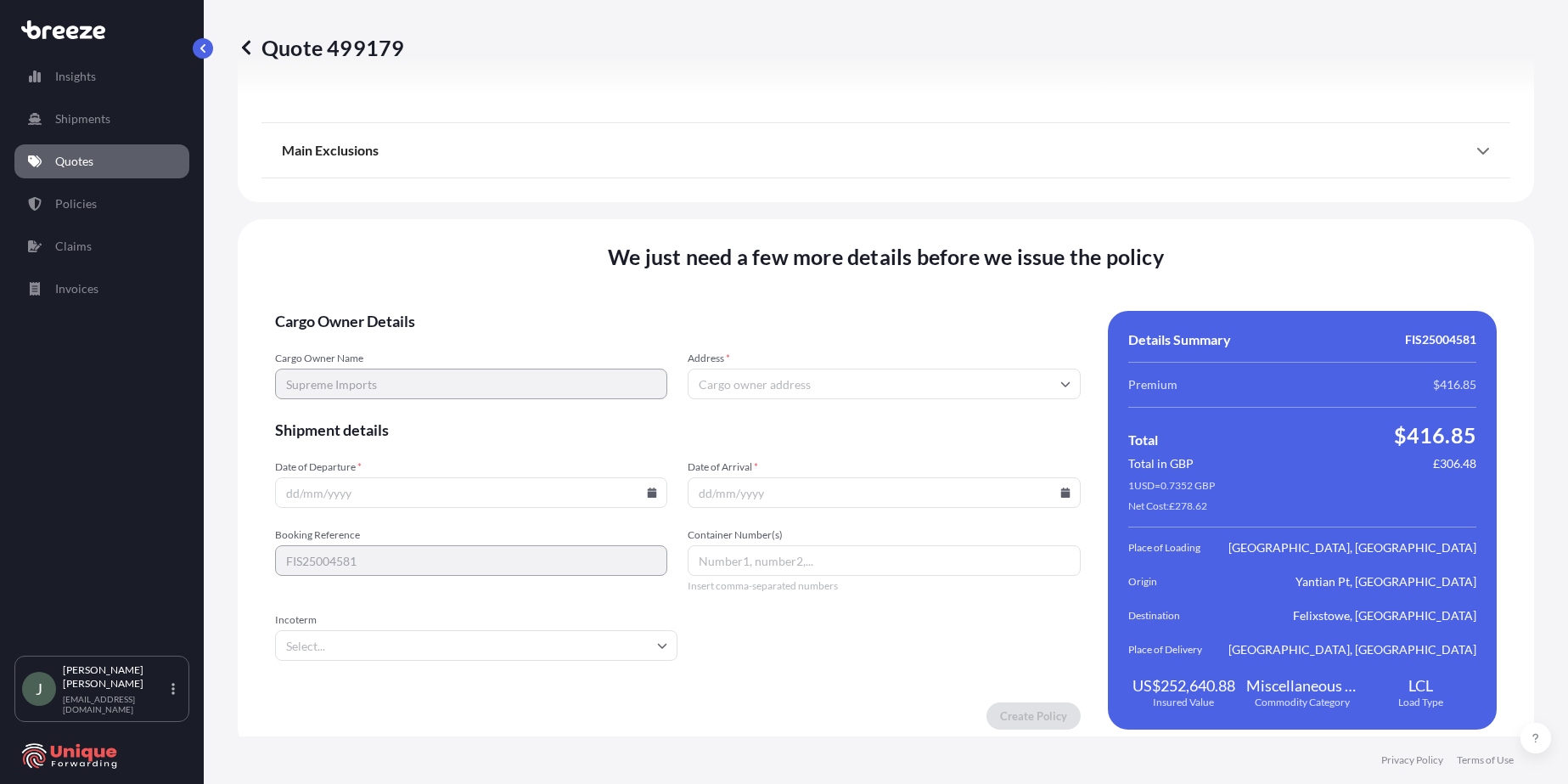
scroll to position [2301, 0]
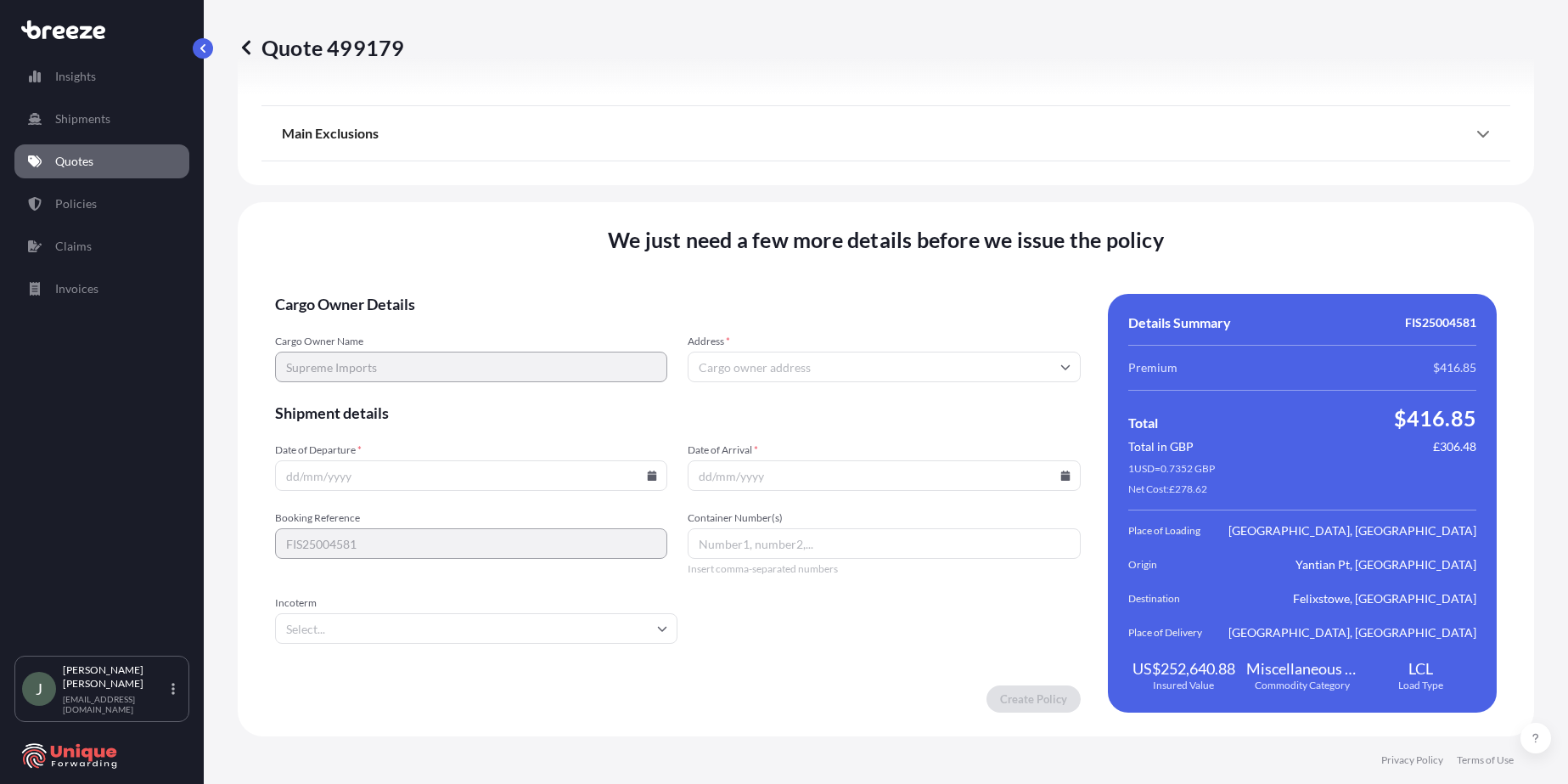
click at [746, 359] on input "Address *" at bounding box center [884, 367] width 393 height 31
type input "b"
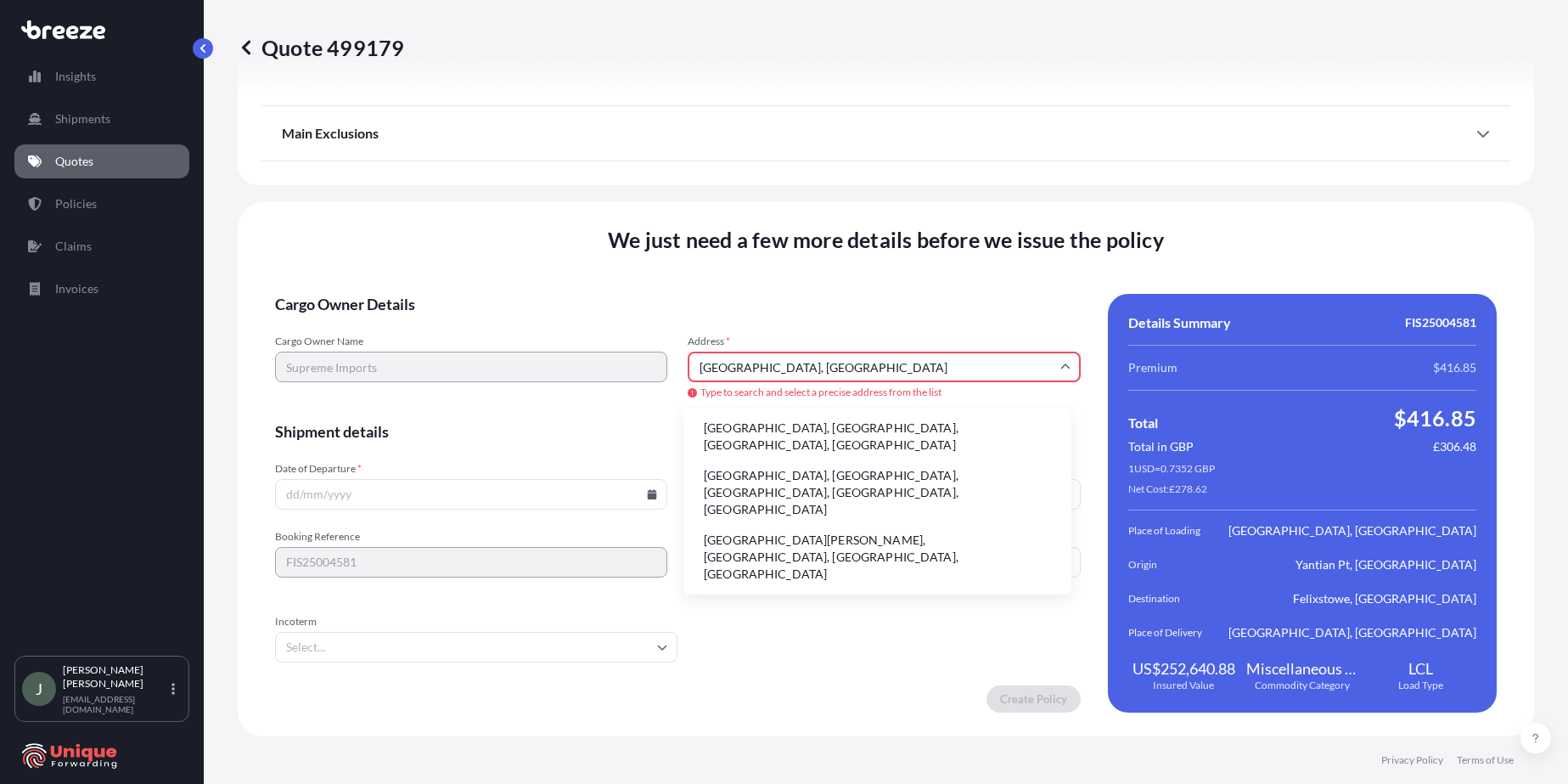
click at [746, 432] on li "[GEOGRAPHIC_DATA], [GEOGRAPHIC_DATA], [GEOGRAPHIC_DATA], [GEOGRAPHIC_DATA]" at bounding box center [878, 437] width 374 height 44
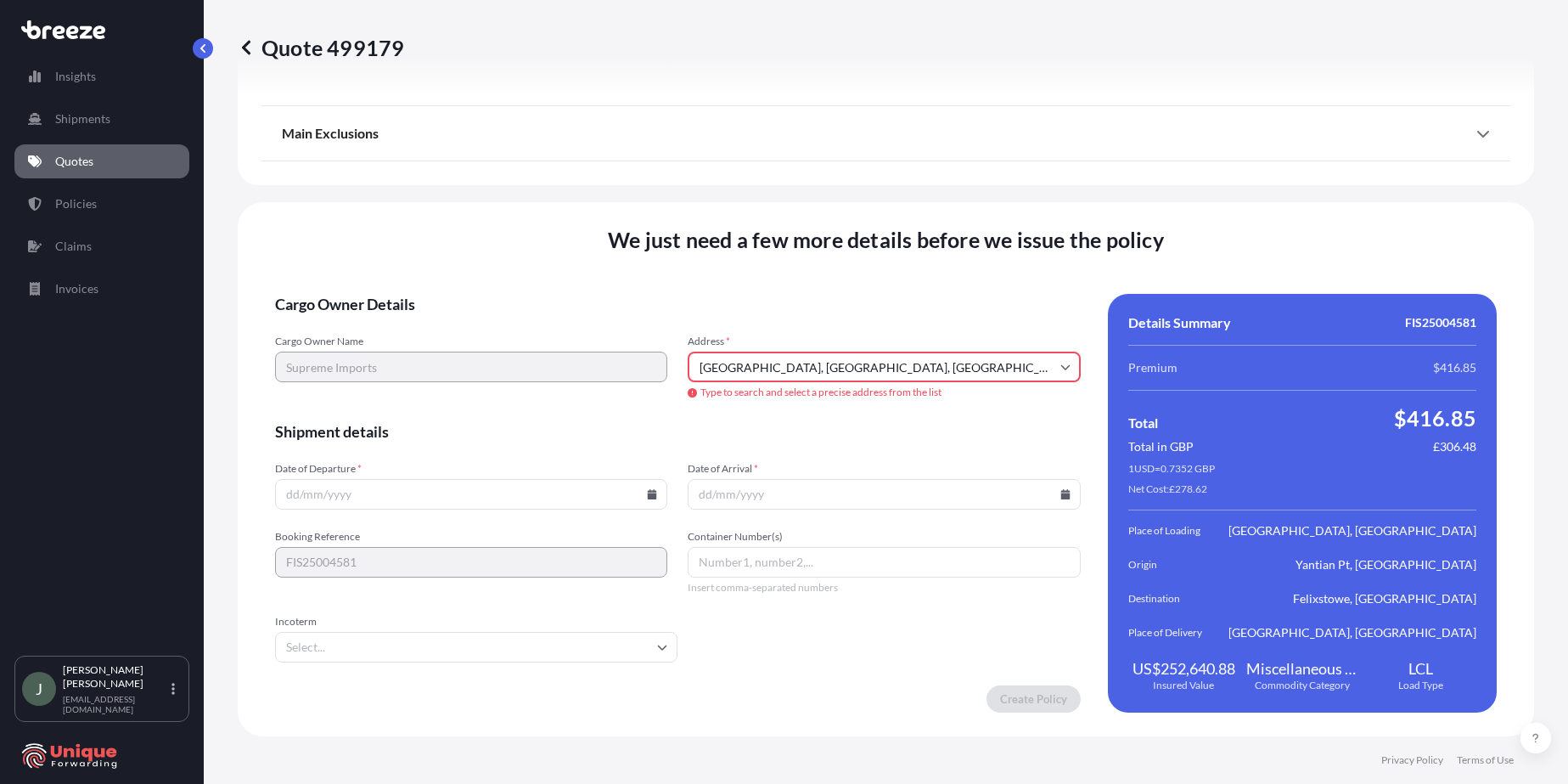
type input "[STREET_ADDRESS]"
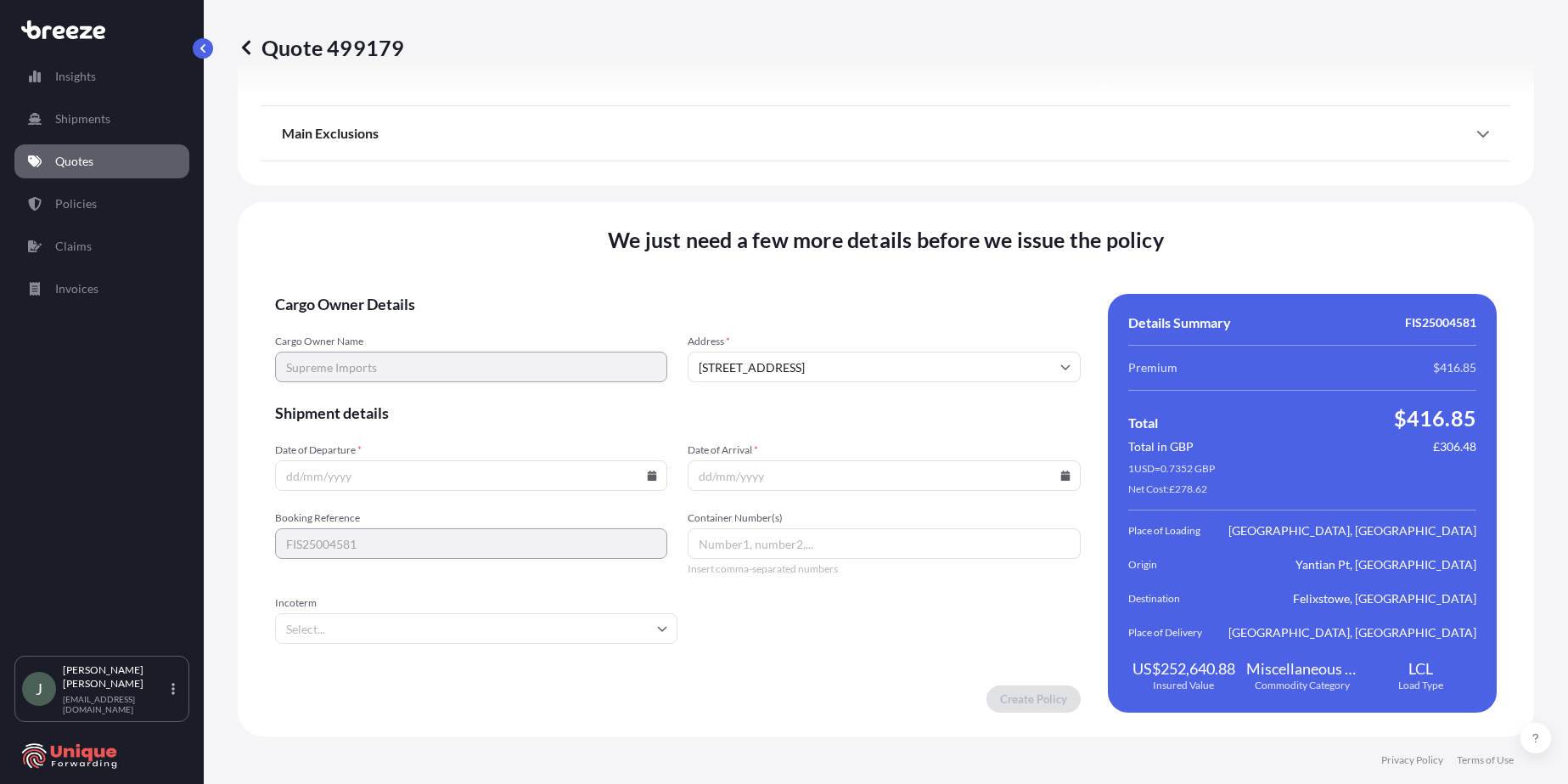
click at [509, 483] on input "Date of Departure *" at bounding box center [471, 475] width 393 height 31
type input "[DATE]"
click at [729, 475] on input "Date of Arrival *" at bounding box center [884, 475] width 393 height 31
click at [722, 478] on input "Date of Arrival *" at bounding box center [884, 475] width 393 height 31
type input "[DATE]"
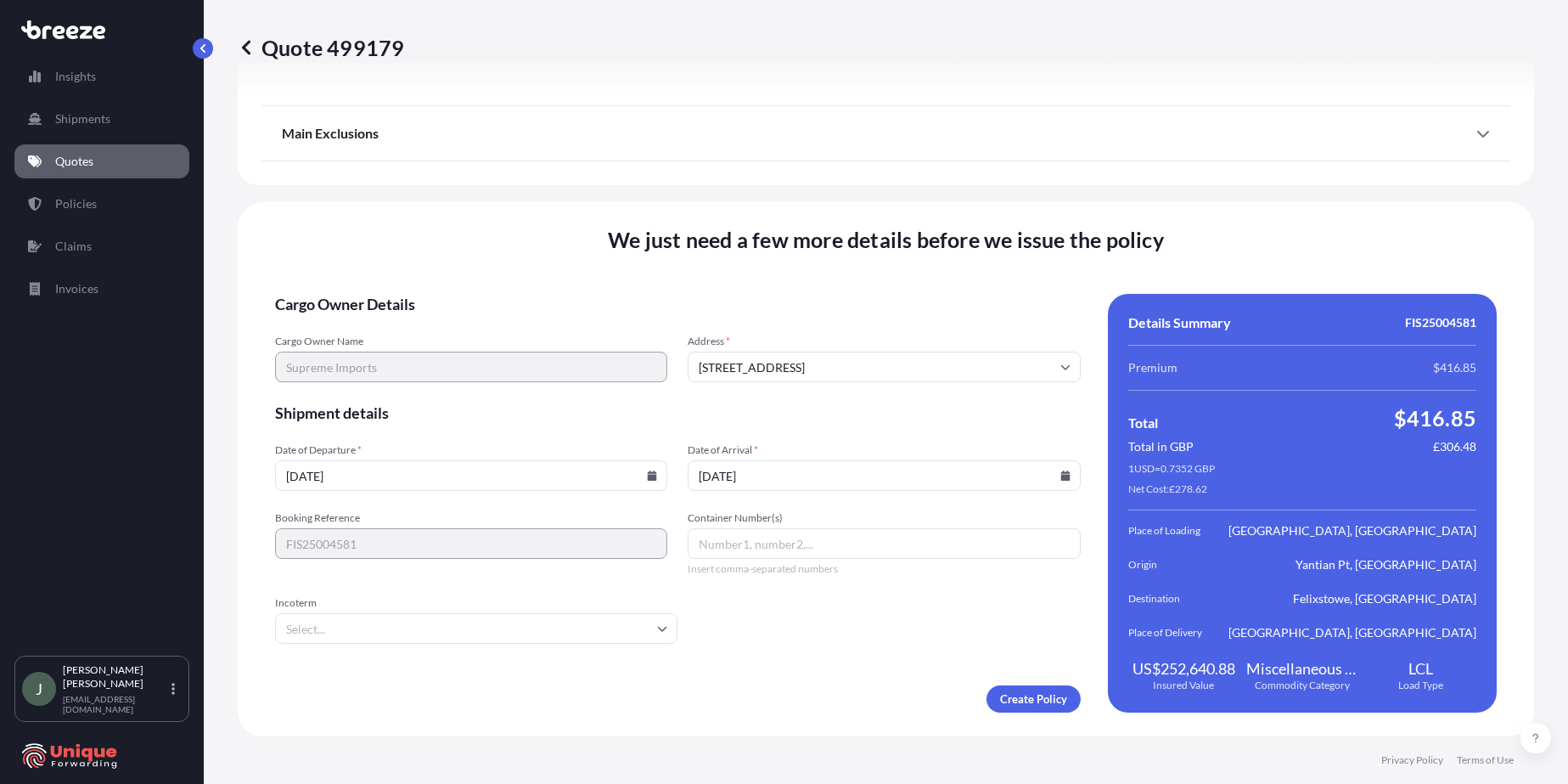
click at [721, 546] on input "Container Number(s)" at bounding box center [884, 543] width 393 height 31
paste input "EMCU8380901"
type input "EMCU8380901"
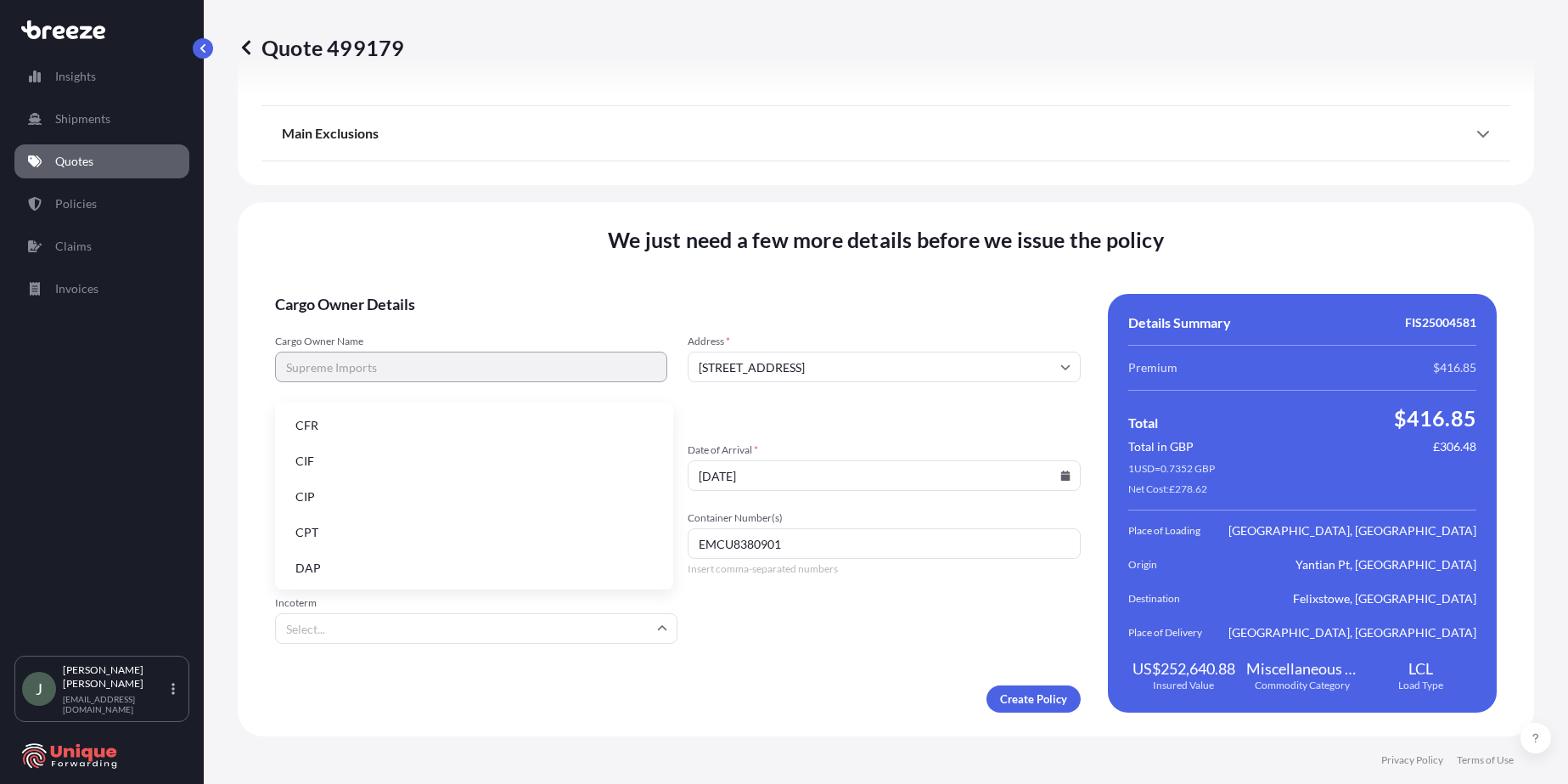
click at [590, 637] on input "Incoterm" at bounding box center [476, 628] width 402 height 31
click at [330, 506] on li "EXW" at bounding box center [474, 505] width 385 height 33
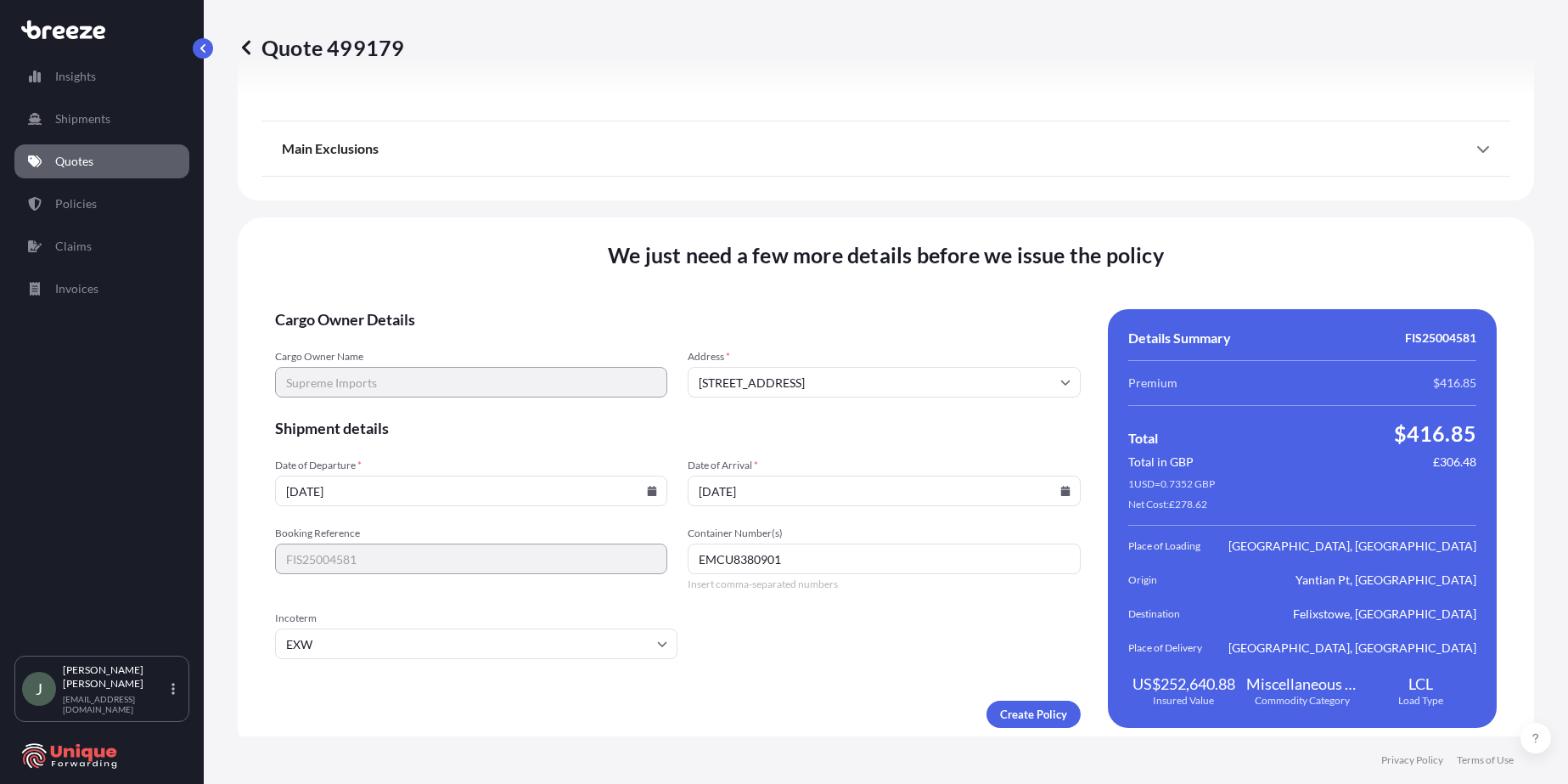
scroll to position [2301, 0]
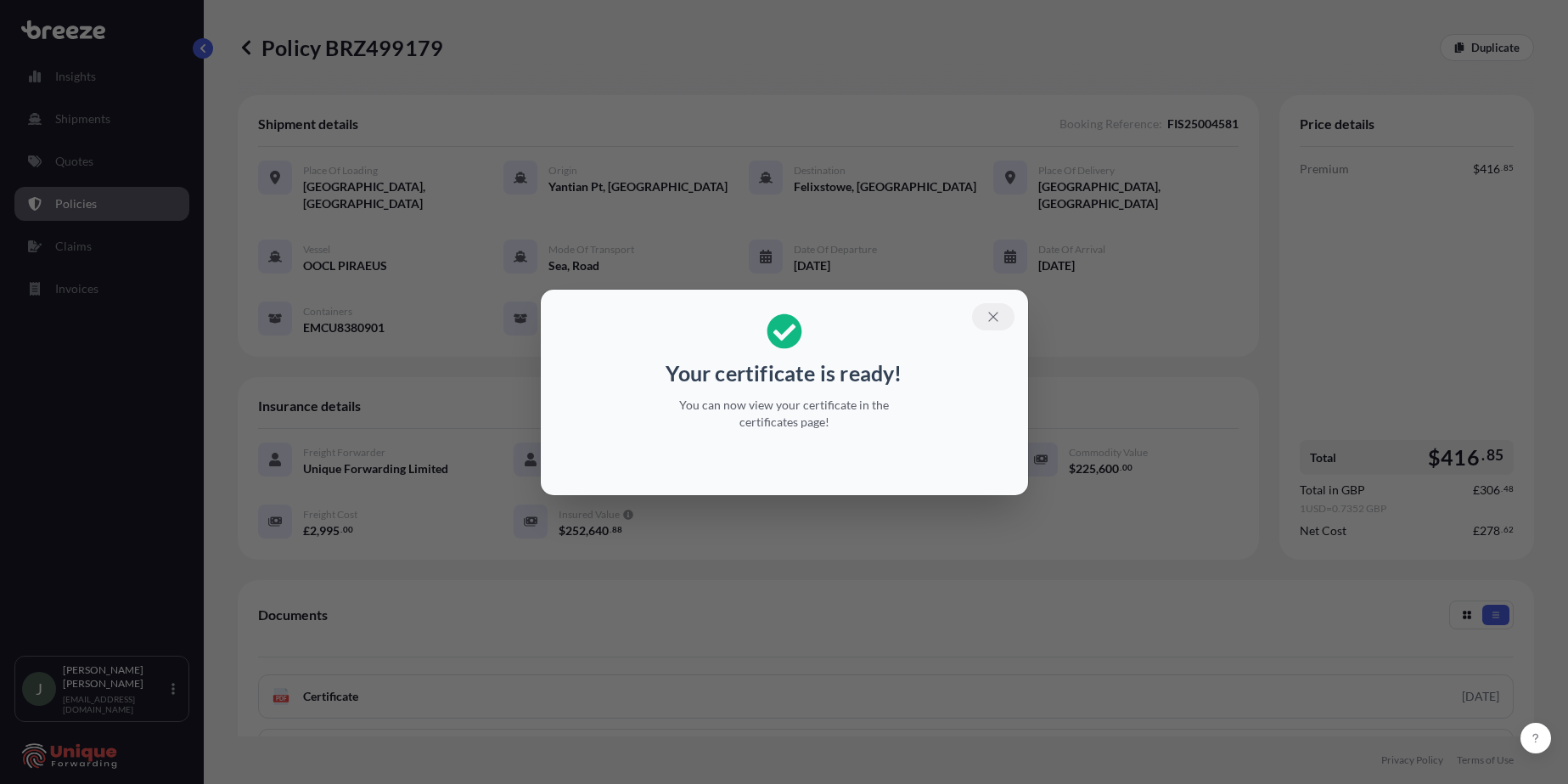
click at [746, 320] on icon "button" at bounding box center [993, 316] width 15 height 15
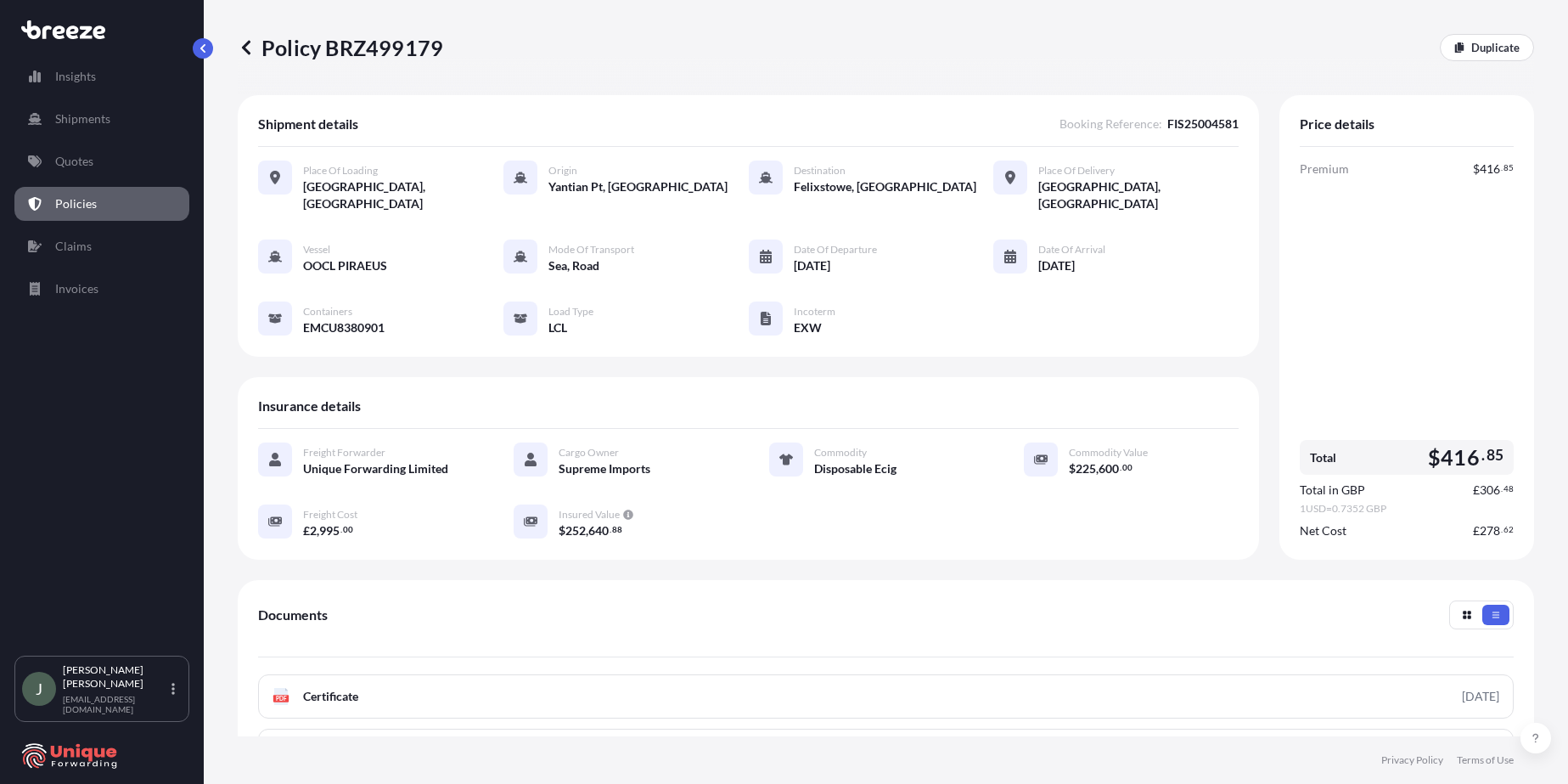
click at [746, 525] on span "£" at bounding box center [1477, 531] width 7 height 12
drag, startPoint x: 1288, startPoint y: 514, endPoint x: 1501, endPoint y: 512, distance: 213.0
click at [746, 512] on div "Price details Premium $ 416 . 85 Total $ 416 . 85 Total in GBP £ 306 . 48 1 USD…" at bounding box center [1407, 327] width 255 height 465
copy div "Net Cost £ 278 . 62"
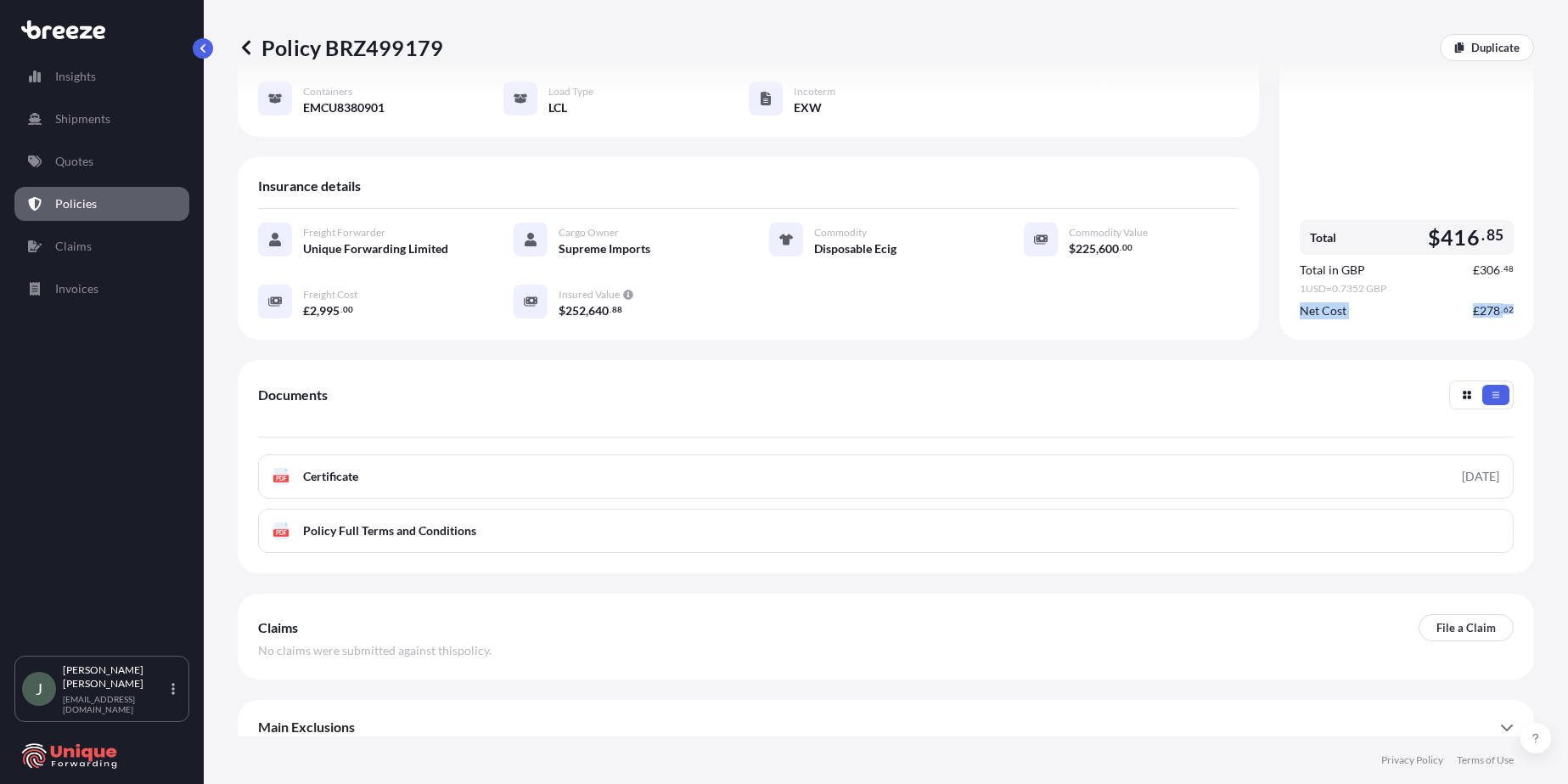
scroll to position [221, 0]
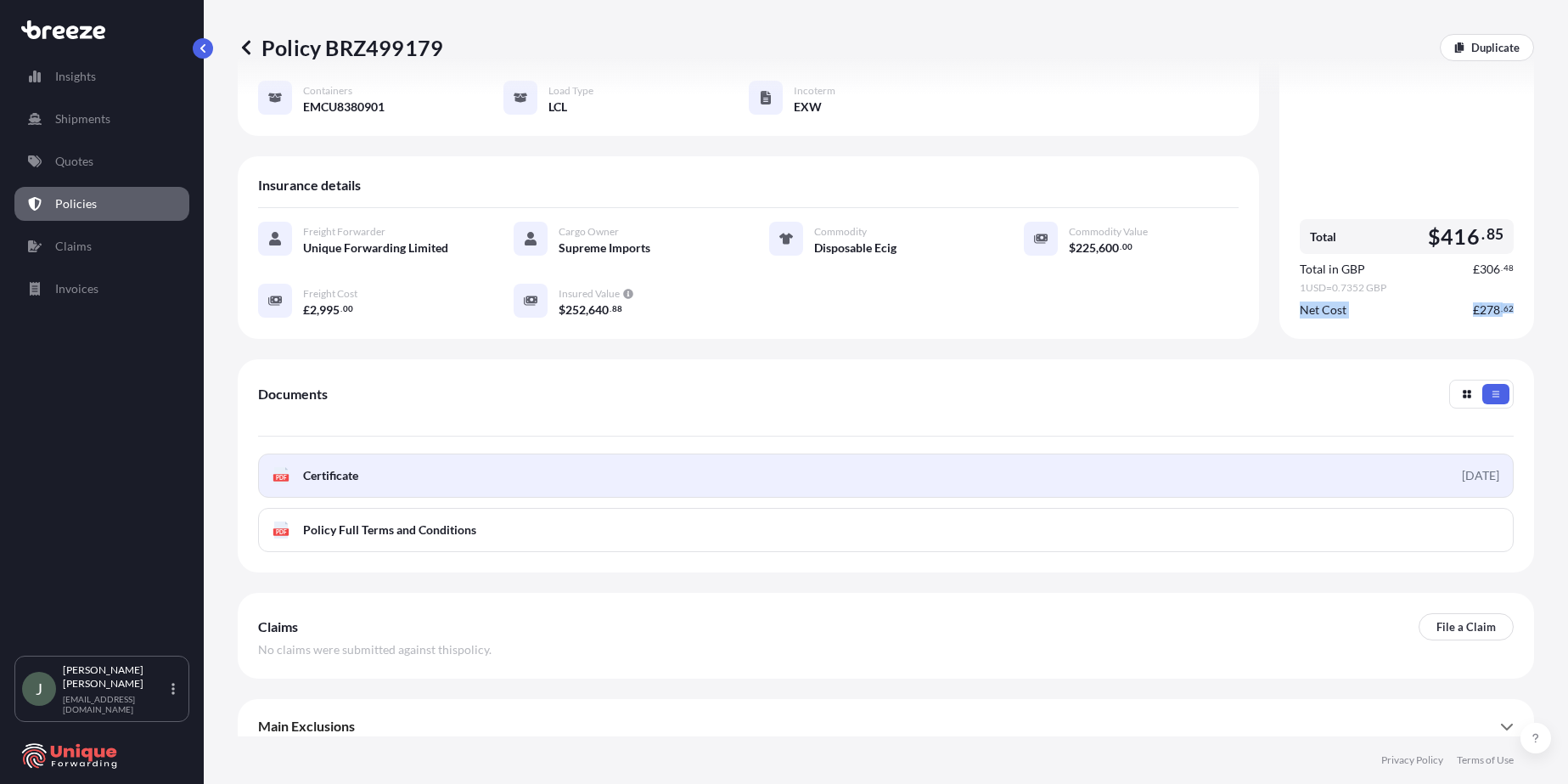
click at [746, 454] on link "PDF Certificate [DATE]" at bounding box center [886, 475] width 1256 height 44
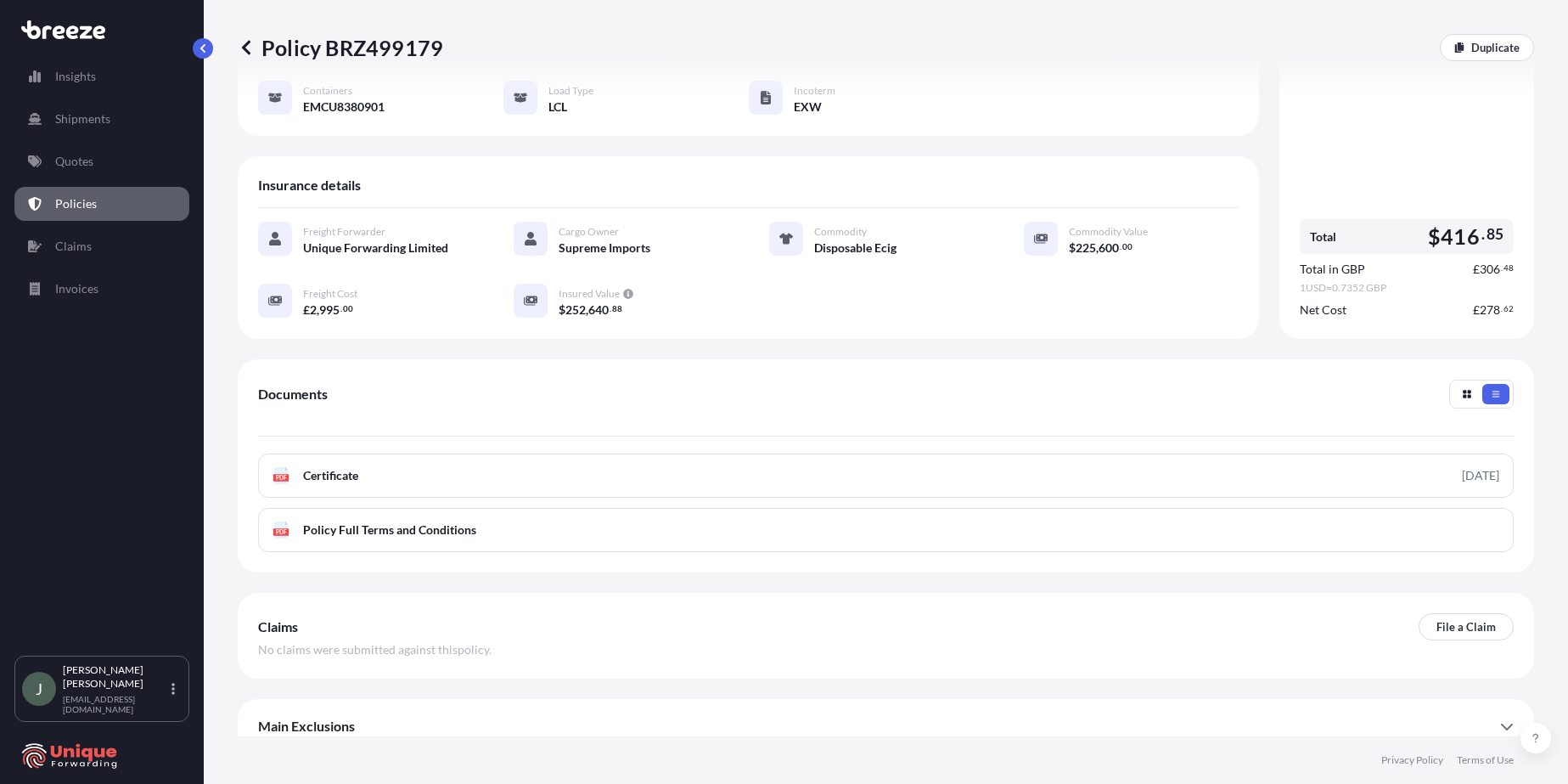
click at [746, 380] on div "Documents" at bounding box center [886, 408] width 1256 height 57
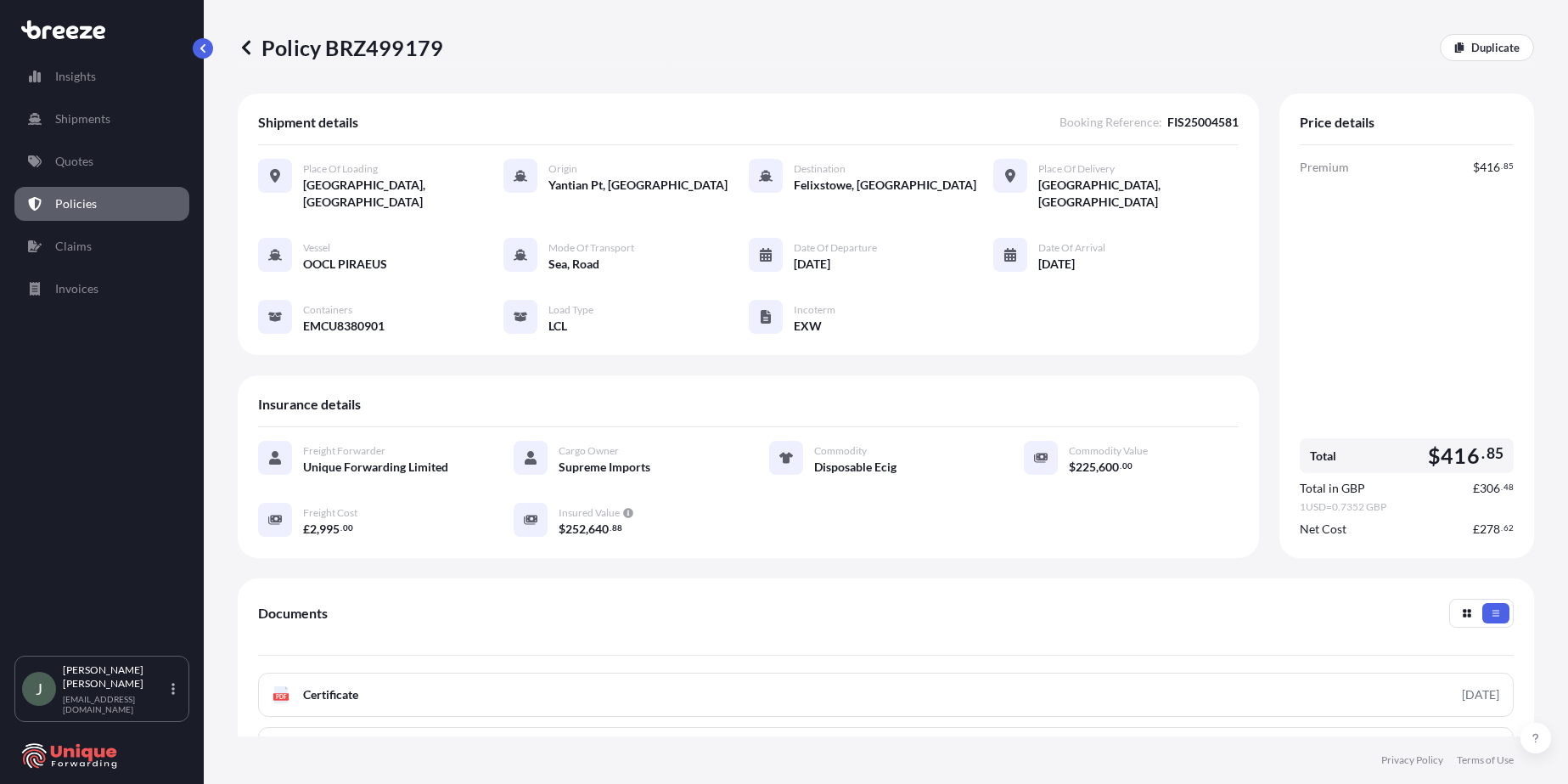
scroll to position [0, 0]
drag, startPoint x: 623, startPoint y: 512, endPoint x: 556, endPoint y: 519, distance: 67.4
click at [559, 521] on div "$ 252 , 640 . 88" at bounding box center [643, 530] width 170 height 18
copy span "$ 252 , 640 . 88"
